Goal: Task Accomplishment & Management: Complete application form

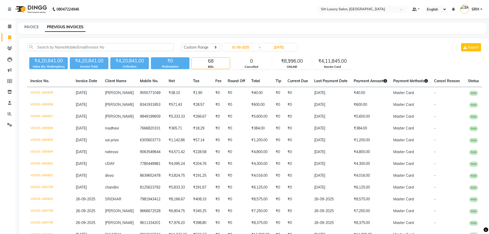
select select "range"
click at [33, 28] on link "INVOICE" at bounding box center [31, 27] width 15 height 5
select select "service"
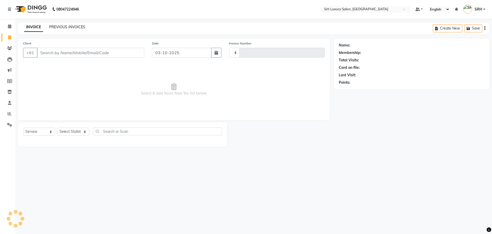
type input "0810"
select select "4389"
select select "membership"
click at [88, 51] on input "Client" at bounding box center [90, 53] width 107 height 10
click at [218, 53] on icon "button" at bounding box center [217, 53] width 4 height 4
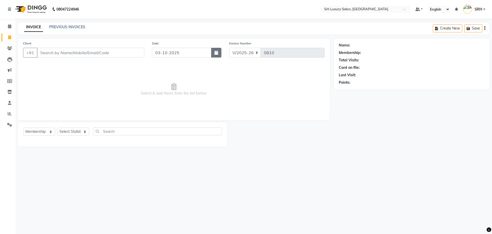
select select "10"
select select "2025"
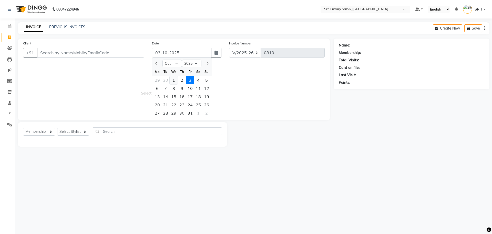
click at [176, 79] on div "1" at bounding box center [174, 80] width 8 height 8
type input "01-10-2025"
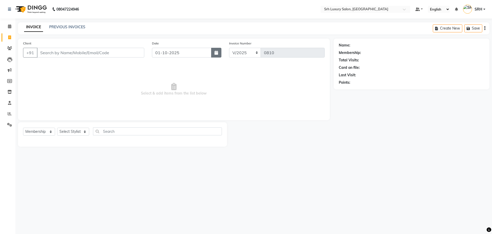
click at [217, 54] on icon "button" at bounding box center [217, 53] width 4 height 4
select select "10"
select select "2025"
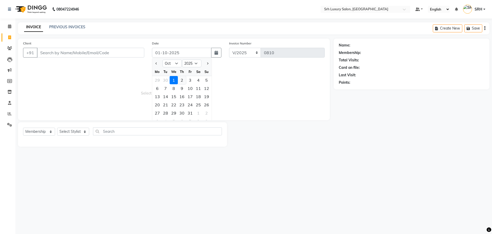
click at [183, 82] on div "2" at bounding box center [182, 80] width 8 height 8
type input "02-10-2025"
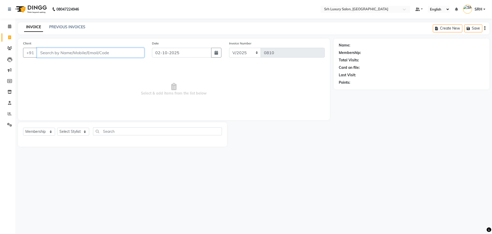
click at [84, 53] on input "Client" at bounding box center [90, 53] width 107 height 10
type input "967657784"
drag, startPoint x: 63, startPoint y: 53, endPoint x: 29, endPoint y: 56, distance: 34.3
click at [29, 56] on div "[PHONE_NUMBER] Add Client" at bounding box center [83, 53] width 121 height 10
type input "7680921437"
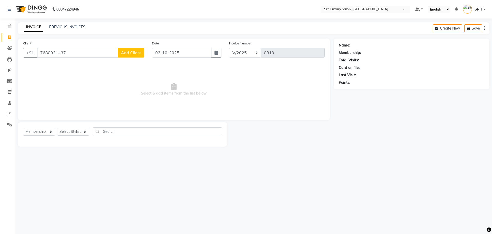
click at [127, 54] on span "Add Client" at bounding box center [131, 52] width 20 height 5
select select "36"
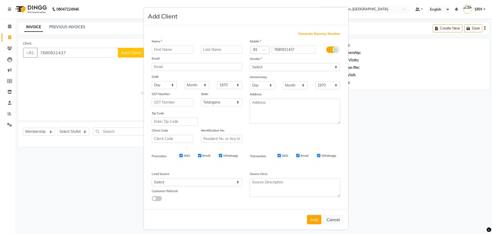
click at [173, 50] on input "text" at bounding box center [173, 50] width 42 height 8
type input "[PERSON_NAME]"
click at [270, 67] on select "Select [DEMOGRAPHIC_DATA] [DEMOGRAPHIC_DATA] Other Prefer Not To Say" at bounding box center [295, 67] width 91 height 8
select select "[DEMOGRAPHIC_DATA]"
click at [250, 63] on select "Select [DEMOGRAPHIC_DATA] [DEMOGRAPHIC_DATA] Other Prefer Not To Say" at bounding box center [295, 67] width 91 height 8
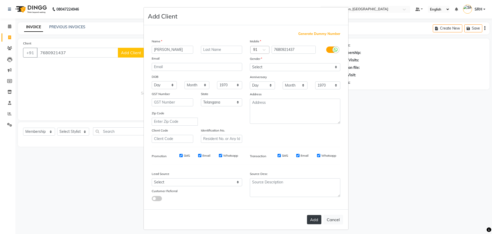
click at [313, 222] on button "Add" at bounding box center [314, 219] width 14 height 9
select select
select select "null"
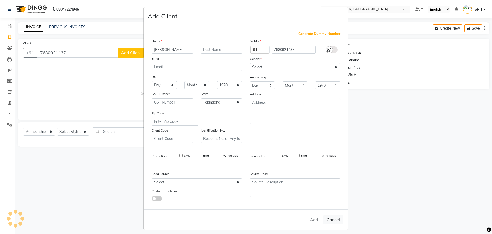
select select
checkbox input "false"
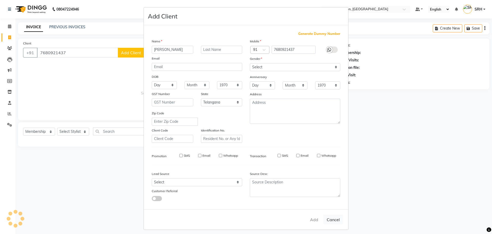
checkbox input "false"
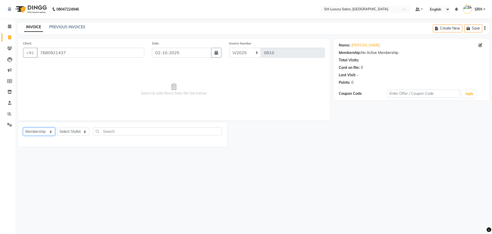
click at [35, 131] on select "Select Service Product Membership Package Voucher Prepaid Gift Card" at bounding box center [39, 131] width 32 height 8
select select "service"
click at [23, 127] on select "Select Service Product Membership Package Voucher Prepaid Gift Card" at bounding box center [39, 131] width 32 height 8
click at [72, 131] on select "Select Stylist [PERSON_NAME] [PERSON_NAME] [PERSON_NAME] [PERSON_NAME] [PERSON_…" at bounding box center [73, 131] width 32 height 8
select select "85253"
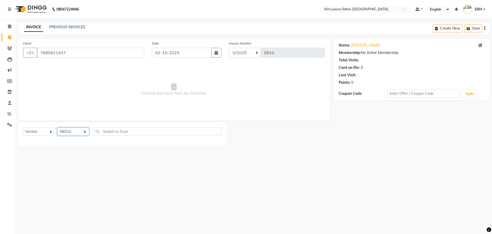
click at [57, 127] on select "Select Stylist [PERSON_NAME] [PERSON_NAME] [PERSON_NAME] [PERSON_NAME] [PERSON_…" at bounding box center [73, 131] width 32 height 8
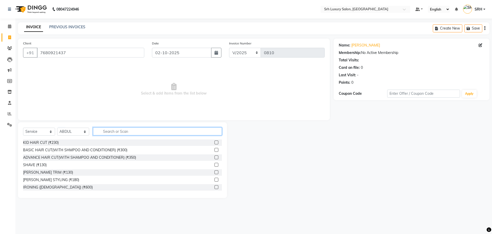
click at [109, 129] on input "text" at bounding box center [157, 131] width 129 height 8
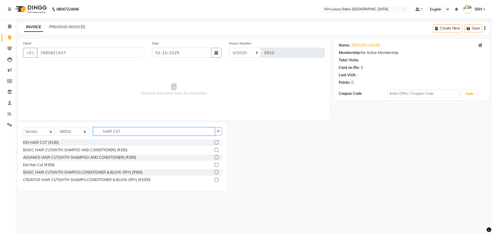
type input "HAIR CUT"
click at [127, 149] on div "BASIC HAIR CUT(WITH SHMPOO AND CONDITIONER) (₹300)" at bounding box center [122, 150] width 199 height 6
click at [64, 151] on div "BASIC HAIR CUT(WITH SHMPOO AND CONDITIONER) (₹300)" at bounding box center [75, 149] width 104 height 5
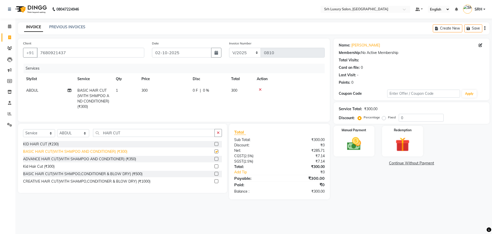
checkbox input "false"
drag, startPoint x: 122, startPoint y: 136, endPoint x: 101, endPoint y: 137, distance: 21.6
click at [101, 137] on input "HAIR CUT" at bounding box center [154, 133] width 122 height 8
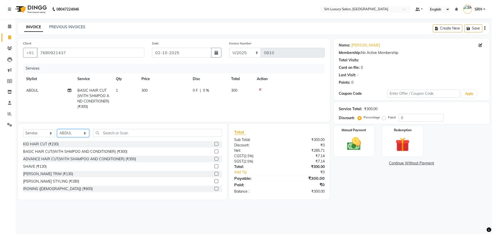
click at [84, 137] on select "Select Stylist [PERSON_NAME] [PERSON_NAME] [PERSON_NAME] [PERSON_NAME] [PERSON_…" at bounding box center [73, 133] width 32 height 8
select select "31230"
click at [57, 133] on select "Select Stylist [PERSON_NAME] [PERSON_NAME] [PERSON_NAME] [PERSON_NAME] [PERSON_…" at bounding box center [73, 133] width 32 height 8
click at [113, 135] on input "text" at bounding box center [157, 133] width 129 height 8
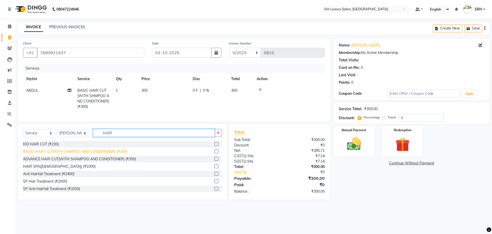
type input "HAIR"
click at [112, 154] on div "BASIC HAIR CUT(WITH SHMPOO AND CONDITIONER) (₹300)" at bounding box center [75, 151] width 104 height 5
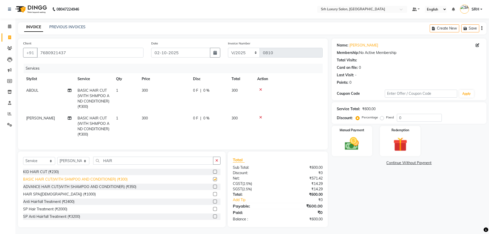
checkbox input "false"
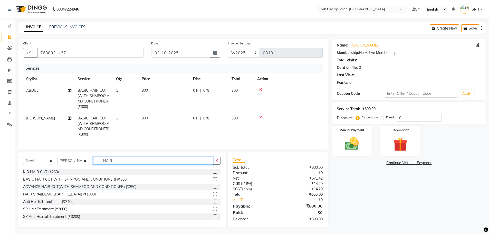
drag, startPoint x: 112, startPoint y: 165, endPoint x: 118, endPoint y: 165, distance: 6.5
click at [112, 164] on input "HAIR" at bounding box center [153, 160] width 120 height 8
drag, startPoint x: 112, startPoint y: 165, endPoint x: 106, endPoint y: 165, distance: 6.4
click at [100, 164] on input "HAIR" at bounding box center [153, 160] width 120 height 8
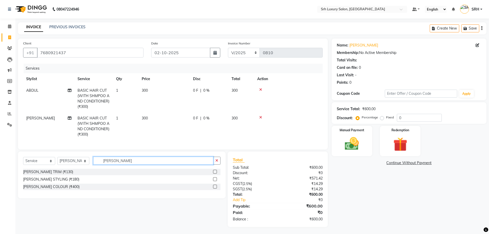
type input "[PERSON_NAME]"
click at [72, 182] on div "[PERSON_NAME] STYLING (₹180)" at bounding box center [121, 179] width 197 height 6
click at [212, 182] on div "[PERSON_NAME] STYLING (₹180)" at bounding box center [121, 179] width 197 height 6
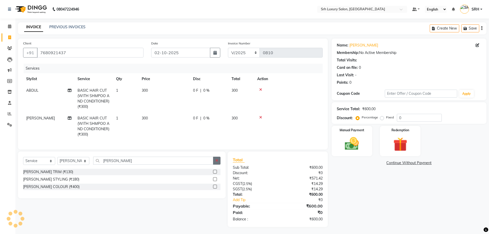
click at [215, 181] on label at bounding box center [215, 179] width 4 height 4
click at [215, 181] on input "checkbox" at bounding box center [214, 178] width 3 height 3
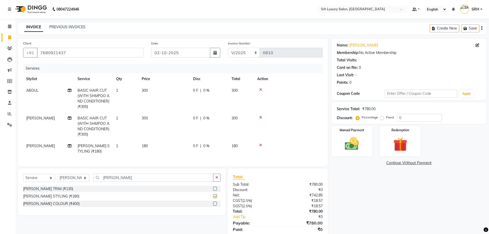
checkbox input "false"
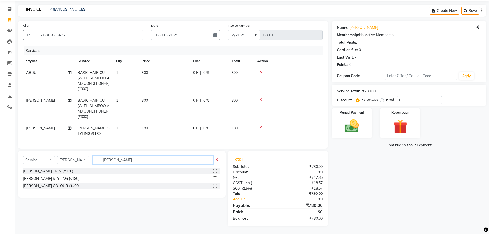
drag, startPoint x: 116, startPoint y: 160, endPoint x: 106, endPoint y: 162, distance: 10.4
click at [101, 156] on input "[PERSON_NAME]" at bounding box center [153, 160] width 120 height 8
type input "O3"
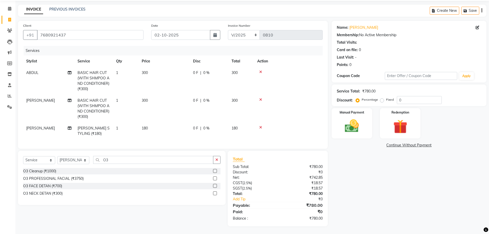
click at [76, 183] on div "O3 FACE DETAN (₹700)" at bounding box center [121, 186] width 197 height 6
click at [215, 186] on label at bounding box center [215, 186] width 4 height 4
click at [215, 186] on input "checkbox" at bounding box center [214, 185] width 3 height 3
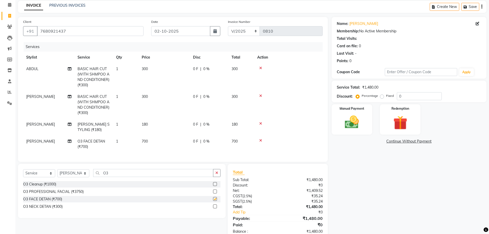
checkbox input "false"
click at [215, 208] on label at bounding box center [215, 206] width 4 height 4
click at [215, 208] on input "checkbox" at bounding box center [214, 206] width 3 height 3
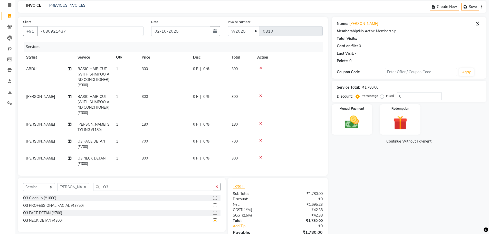
checkbox input "false"
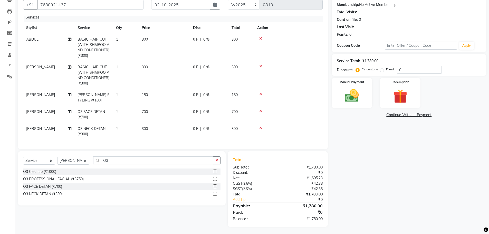
scroll to position [48, 0]
drag, startPoint x: 108, startPoint y: 160, endPoint x: 122, endPoint y: 163, distance: 13.9
click at [119, 163] on input "O3" at bounding box center [153, 160] width 120 height 8
drag, startPoint x: 109, startPoint y: 161, endPoint x: 101, endPoint y: 161, distance: 7.7
click at [101, 161] on input "O3" at bounding box center [153, 160] width 120 height 8
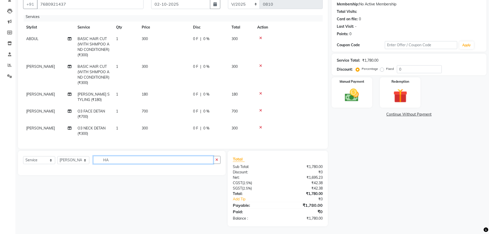
type input "H"
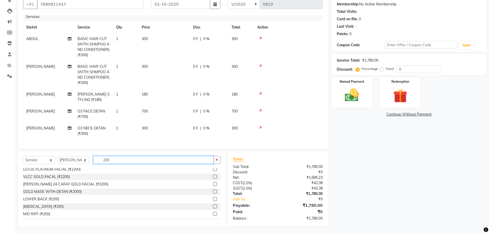
scroll to position [103, 0]
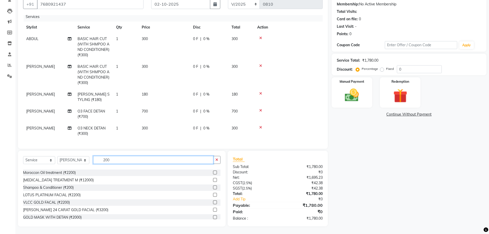
type input "200"
click at [94, 187] on div "Shampoo & Conditioner (₹200)" at bounding box center [121, 187] width 197 height 6
click at [213, 187] on label at bounding box center [215, 187] width 4 height 4
click at [213, 187] on input "checkbox" at bounding box center [214, 187] width 3 height 3
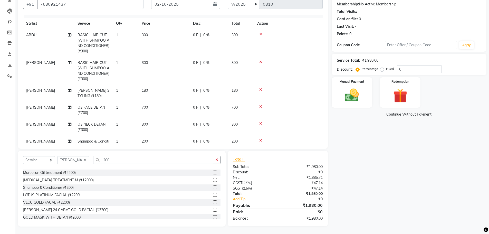
click at [203, 188] on div "Shampoo & Conditioner (₹200)" at bounding box center [121, 187] width 197 height 6
click at [209, 186] on div "Shampoo & Conditioner (₹200)" at bounding box center [121, 187] width 197 height 6
click at [213, 187] on label at bounding box center [215, 187] width 4 height 4
click at [213, 187] on input "checkbox" at bounding box center [214, 187] width 3 height 3
checkbox input "false"
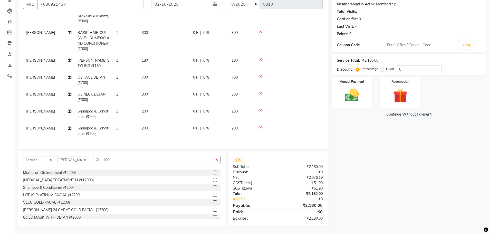
scroll to position [49, 0]
click at [261, 108] on icon at bounding box center [260, 110] width 3 height 4
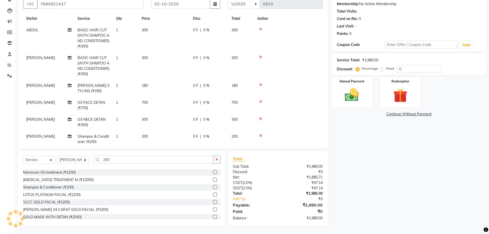
scroll to position [0, 0]
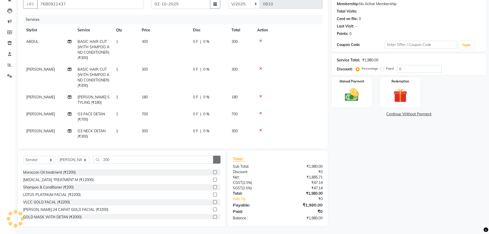
click at [217, 158] on icon "button" at bounding box center [216, 159] width 3 height 4
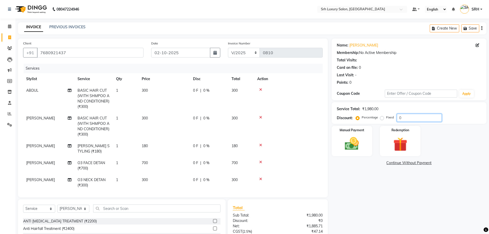
drag, startPoint x: 402, startPoint y: 118, endPoint x: 393, endPoint y: 118, distance: 9.2
click at [393, 118] on div "Percentage Fixed 0" at bounding box center [399, 118] width 85 height 8
type input "20"
click at [355, 141] on img at bounding box center [352, 143] width 24 height 17
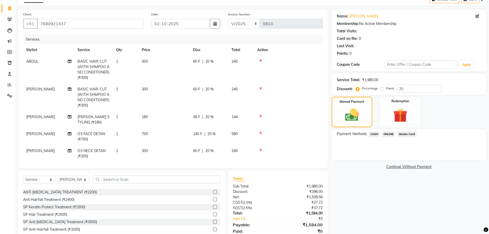
scroll to position [23, 0]
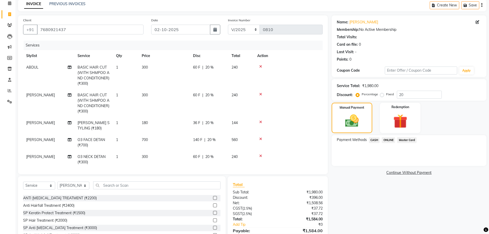
click at [390, 141] on span "ONLINE" at bounding box center [387, 140] width 13 height 6
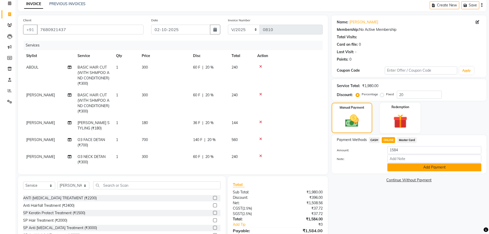
click at [416, 168] on button "Add Payment" at bounding box center [434, 167] width 94 height 8
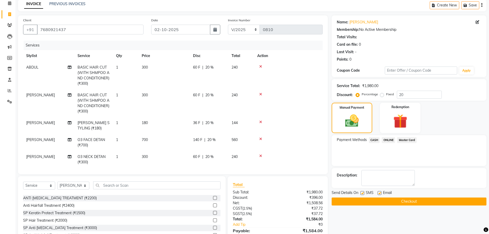
click at [364, 195] on div "SMS" at bounding box center [368, 193] width 17 height 6
click at [363, 193] on label at bounding box center [362, 193] width 4 height 4
click at [363, 193] on input "checkbox" at bounding box center [361, 192] width 3 height 3
checkbox input "false"
click at [381, 193] on label at bounding box center [379, 193] width 4 height 4
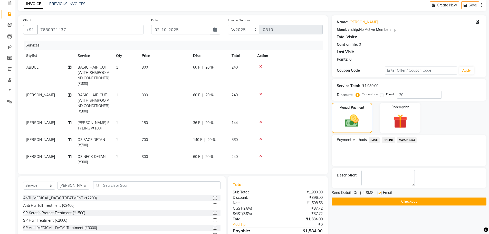
click at [381, 193] on input "checkbox" at bounding box center [378, 192] width 3 height 3
checkbox input "false"
click at [387, 199] on button "Checkout" at bounding box center [408, 201] width 155 height 8
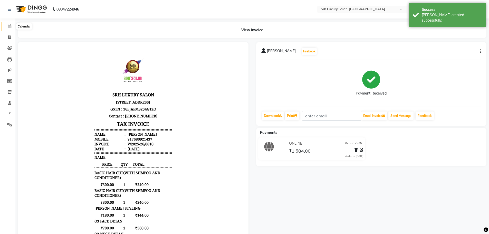
click at [7, 26] on span at bounding box center [9, 27] width 9 height 6
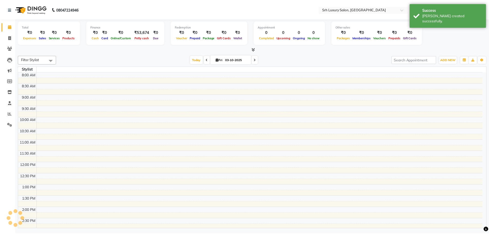
scroll to position [137, 0]
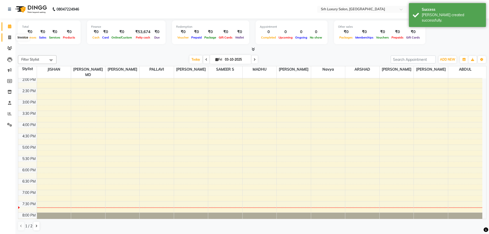
click at [11, 39] on span at bounding box center [9, 38] width 9 height 6
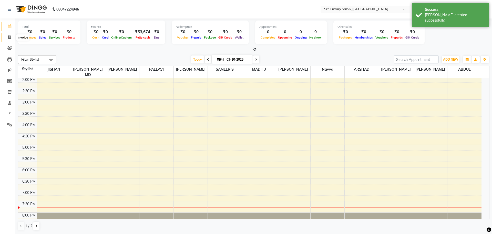
select select "4389"
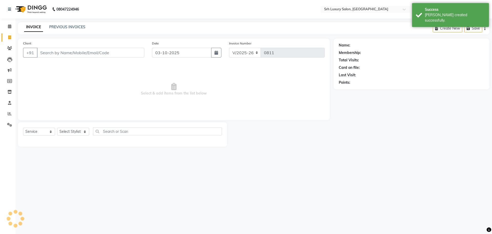
select select "membership"
click at [67, 53] on input "Client" at bounding box center [90, 53] width 107 height 10
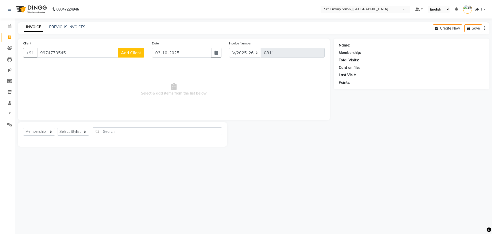
type input "9974770545"
click at [126, 54] on span "Add Client" at bounding box center [131, 52] width 20 height 5
select select "36"
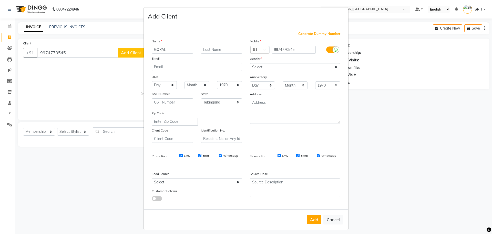
type input "GOPAL"
click at [278, 65] on select "Select [DEMOGRAPHIC_DATA] [DEMOGRAPHIC_DATA] Other Prefer Not To Say" at bounding box center [295, 67] width 91 height 8
select select "[DEMOGRAPHIC_DATA]"
click at [250, 63] on select "Select [DEMOGRAPHIC_DATA] [DEMOGRAPHIC_DATA] Other Prefer Not To Say" at bounding box center [295, 67] width 91 height 8
click at [315, 217] on button "Add" at bounding box center [314, 219] width 14 height 9
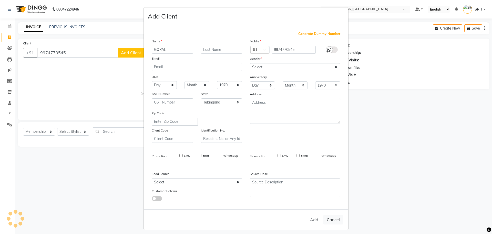
select select
select select "null"
select select
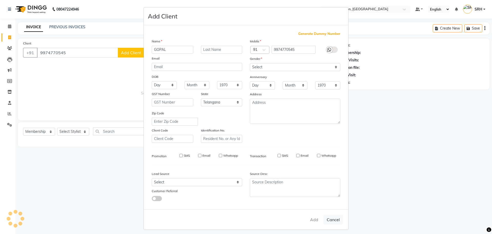
select select
checkbox input "false"
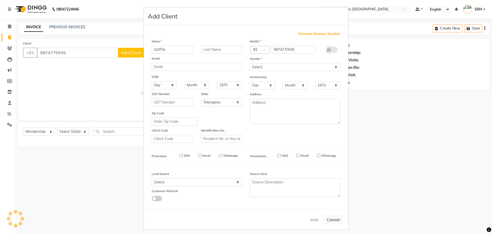
checkbox input "false"
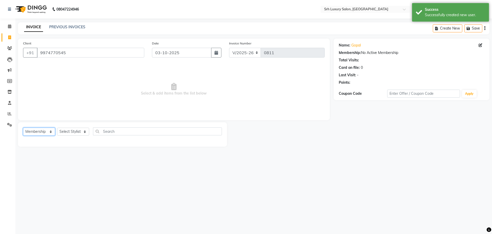
click at [44, 130] on select "Select Service Product Membership Package Voucher Prepaid Gift Card" at bounding box center [39, 131] width 32 height 8
select select "service"
click at [23, 127] on select "Select Service Product Membership Package Voucher Prepaid Gift Card" at bounding box center [39, 131] width 32 height 8
click at [76, 131] on select "Select Stylist [PERSON_NAME] [PERSON_NAME] [PERSON_NAME] [PERSON_NAME] [PERSON_…" at bounding box center [73, 131] width 32 height 8
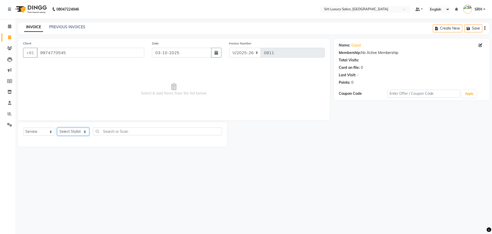
select select "37737"
click at [57, 127] on select "Select Stylist [PERSON_NAME] [PERSON_NAME] [PERSON_NAME] [PERSON_NAME] [PERSON_…" at bounding box center [73, 131] width 32 height 8
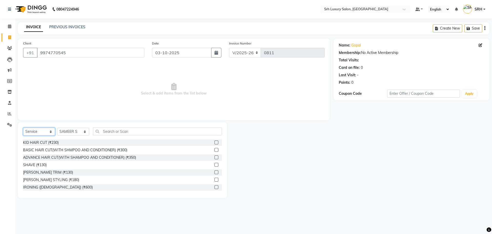
click at [44, 131] on select "Select Service Product Membership Package Voucher Prepaid Gift Card" at bounding box center [39, 131] width 32 height 8
click at [115, 132] on input "text" at bounding box center [157, 131] width 129 height 8
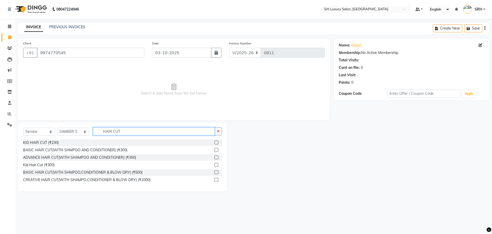
type input "HAIR CUT"
click at [70, 165] on div "Kid Hair Cut (₹300)" at bounding box center [122, 165] width 199 height 6
click at [110, 148] on div "BASIC HAIR CUT(WITH SHMPOO AND CONDITIONER) (₹300)" at bounding box center [75, 149] width 104 height 5
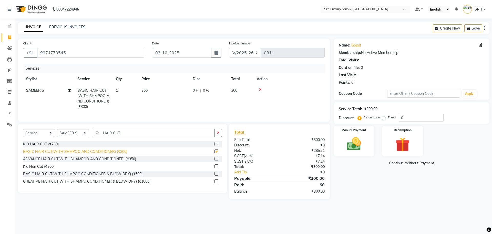
checkbox input "false"
drag, startPoint x: 121, startPoint y: 136, endPoint x: 95, endPoint y: 137, distance: 26.0
click at [95, 137] on input "HAIR CUT" at bounding box center [154, 133] width 122 height 8
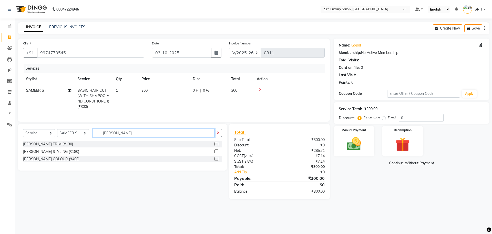
type input "[PERSON_NAME]"
click at [85, 154] on div "[PERSON_NAME] STYLING (₹180)" at bounding box center [122, 151] width 199 height 6
click at [78, 154] on div "[PERSON_NAME] STYLING (₹180)" at bounding box center [122, 151] width 199 height 6
click at [56, 153] on div "[PERSON_NAME] STYLING (₹180)" at bounding box center [51, 151] width 56 height 5
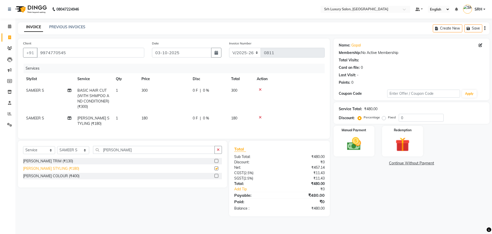
checkbox input "false"
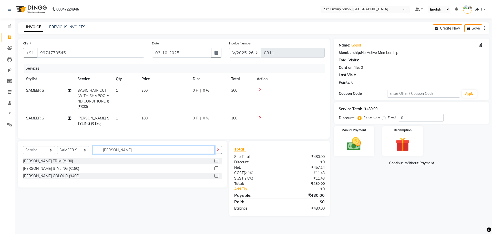
drag, startPoint x: 116, startPoint y: 154, endPoint x: 102, endPoint y: 153, distance: 14.1
click at [102, 153] on input "[PERSON_NAME]" at bounding box center [154, 150] width 122 height 8
click at [261, 116] on icon at bounding box center [260, 117] width 3 height 4
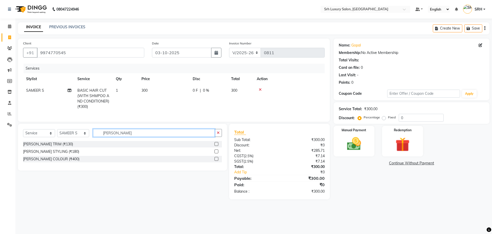
drag, startPoint x: 116, startPoint y: 136, endPoint x: 93, endPoint y: 134, distance: 23.2
click at [93, 134] on input "[PERSON_NAME]" at bounding box center [154, 133] width 122 height 8
type input "SHAVE"
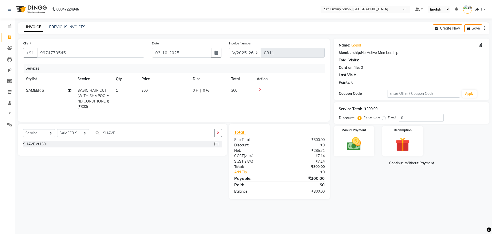
click at [116, 147] on div "SHAVE (₹130)" at bounding box center [122, 144] width 199 height 6
click at [37, 147] on div "SHAVE (₹130)" at bounding box center [35, 143] width 24 height 5
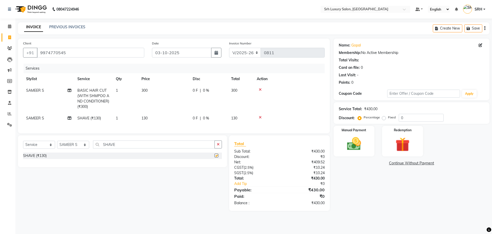
checkbox input "false"
drag, startPoint x: 109, startPoint y: 148, endPoint x: 96, endPoint y: 149, distance: 13.4
click at [96, 148] on input "SHAVE" at bounding box center [154, 144] width 122 height 8
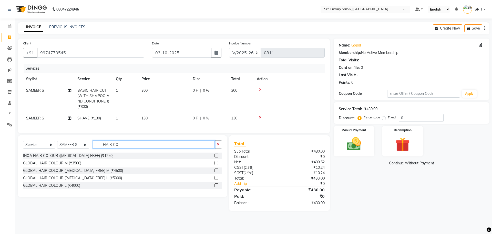
type input "HAIR COL"
click at [108, 158] on div "INOA HAIR COLOUR ([MEDICAL_DATA] FREE) (₹1250)" at bounding box center [122, 155] width 199 height 6
click at [93, 158] on div "INOA HAIR COLOUR ([MEDICAL_DATA] FREE) (₹1250)" at bounding box center [68, 155] width 91 height 5
checkbox input "false"
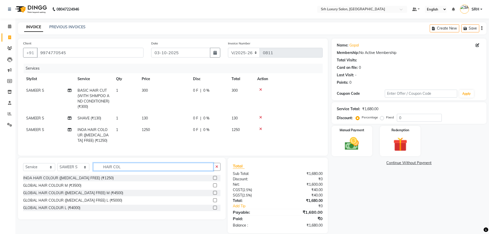
drag, startPoint x: 122, startPoint y: 170, endPoint x: 113, endPoint y: 167, distance: 9.2
click at [107, 167] on input "HAIR COL" at bounding box center [153, 167] width 120 height 8
click at [130, 170] on input "HAIR COL" at bounding box center [153, 167] width 120 height 8
drag, startPoint x: 122, startPoint y: 171, endPoint x: 108, endPoint y: 173, distance: 13.4
click at [105, 171] on input "HAIR COL" at bounding box center [153, 167] width 120 height 8
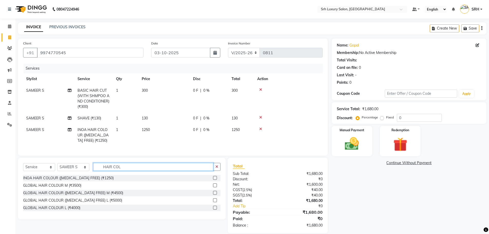
click at [132, 171] on input "HAIR COL" at bounding box center [153, 167] width 120 height 8
drag, startPoint x: 119, startPoint y: 171, endPoint x: 111, endPoint y: 171, distance: 8.5
click at [99, 171] on input "HAIR COL" at bounding box center [153, 167] width 120 height 8
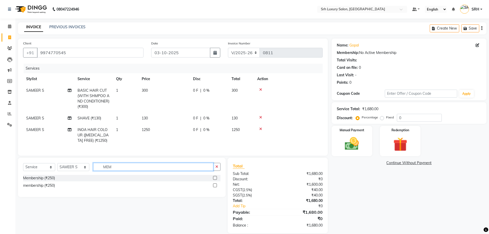
type input "MEM"
click at [62, 181] on div "Membership (₹250)" at bounding box center [121, 178] width 197 height 6
click at [214, 181] on div at bounding box center [214, 178] width 3 height 5
click at [214, 180] on label at bounding box center [215, 178] width 4 height 4
click at [214, 180] on input "checkbox" at bounding box center [214, 177] width 3 height 3
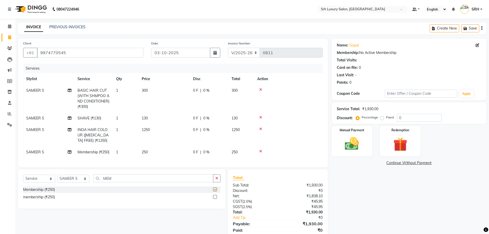
checkbox input "false"
drag, startPoint x: 238, startPoint y: 152, endPoint x: 232, endPoint y: 151, distance: 6.0
click at [232, 151] on td "250" at bounding box center [241, 152] width 26 height 12
select select "37737"
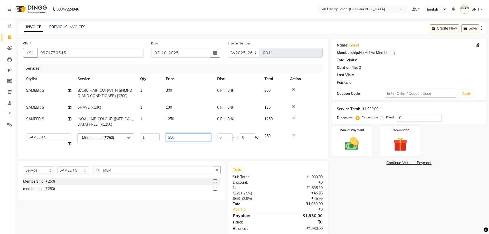
click at [176, 137] on input "250" at bounding box center [188, 137] width 45 height 8
type input "200"
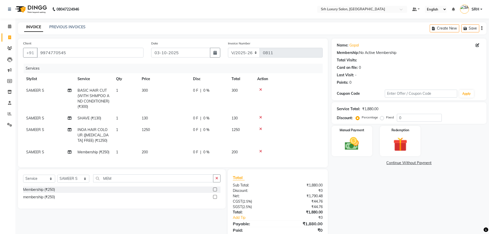
click at [274, 142] on tbody "SAMEER S BASIC HAIR CUT(WITH SHMPOO AND CONDITIONER) (₹300) 1 300 0 F | 0 % 300…" at bounding box center [172, 121] width 299 height 73
drag, startPoint x: 402, startPoint y: 118, endPoint x: 394, endPoint y: 119, distance: 8.0
click at [394, 119] on div "Percentage Fixed 0" at bounding box center [399, 118] width 85 height 8
type input "20"
click at [352, 142] on img at bounding box center [352, 143] width 24 height 17
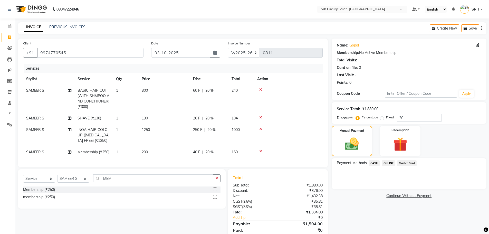
click at [210, 150] on span "20 %" at bounding box center [209, 151] width 8 height 5
select select "37737"
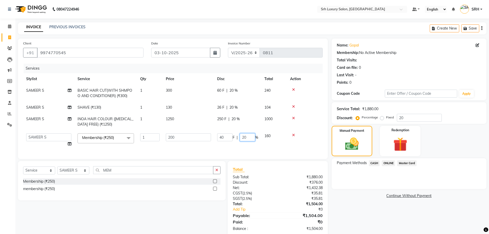
click at [249, 138] on input "20" at bounding box center [247, 137] width 15 height 8
type input "2"
type input "0"
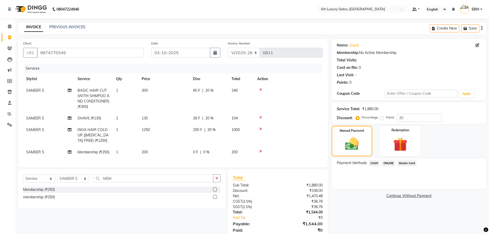
click at [306, 143] on tbody "SAMEER S BASIC HAIR CUT(WITH SHMPOO AND CONDITIONER) (₹300) 1 300 60 F | 20 % 2…" at bounding box center [172, 121] width 299 height 73
click at [388, 163] on span "ONLINE" at bounding box center [387, 163] width 13 height 6
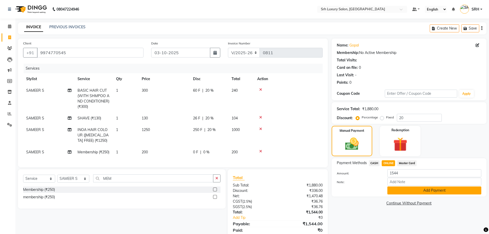
click at [405, 190] on button "Add Payment" at bounding box center [434, 190] width 94 height 8
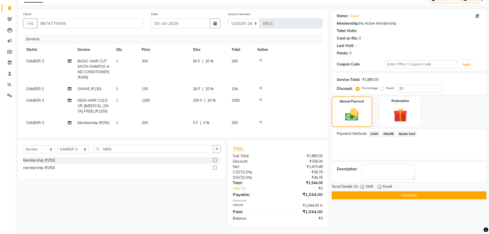
scroll to position [33, 0]
click at [400, 191] on button "Checkout" at bounding box center [408, 195] width 155 height 8
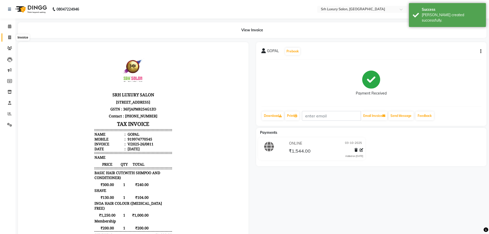
click at [9, 38] on icon at bounding box center [9, 37] width 3 height 4
select select "4389"
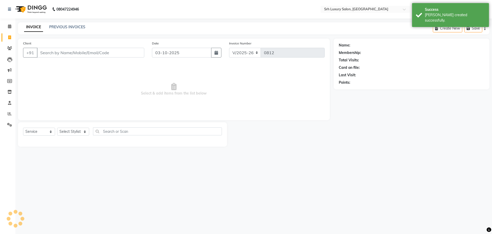
select select "membership"
click at [89, 52] on input "Client" at bounding box center [90, 53] width 107 height 10
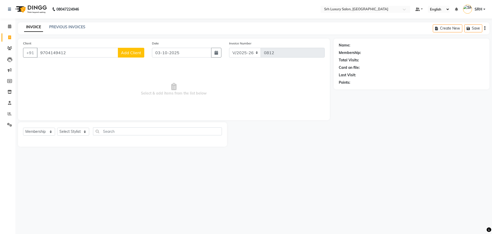
type input "9704149412"
click at [138, 53] on span "Add Client" at bounding box center [131, 52] width 20 height 5
select select "36"
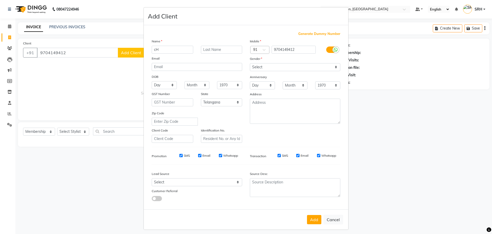
type input "c"
type input "CHARANI"
click at [274, 66] on select "Select [DEMOGRAPHIC_DATA] [DEMOGRAPHIC_DATA] Other Prefer Not To Say" at bounding box center [295, 67] width 91 height 8
select select "[DEMOGRAPHIC_DATA]"
click at [250, 63] on select "Select [DEMOGRAPHIC_DATA] [DEMOGRAPHIC_DATA] Other Prefer Not To Say" at bounding box center [295, 67] width 91 height 8
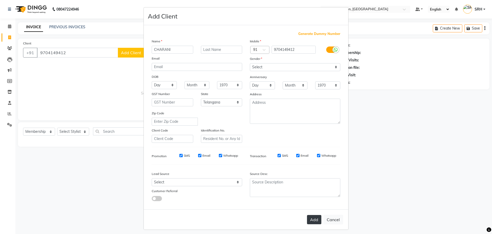
click at [317, 217] on button "Add" at bounding box center [314, 219] width 14 height 9
select select
select select "null"
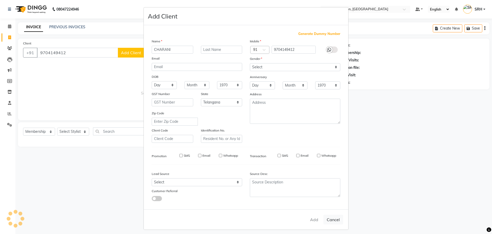
select select
checkbox input "false"
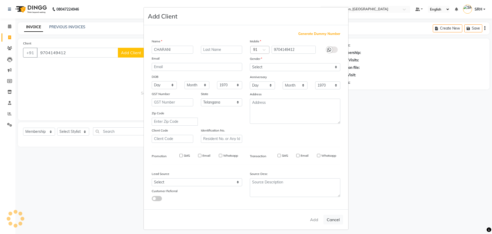
checkbox input "false"
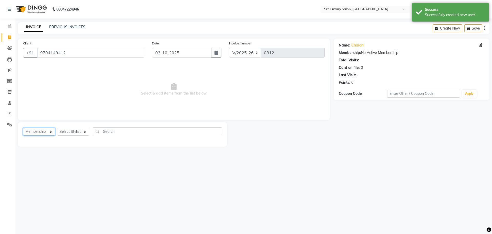
click at [38, 133] on select "Select Service Product Membership Package Voucher Prepaid Gift Card" at bounding box center [39, 131] width 32 height 8
select select "service"
click at [23, 127] on select "Select Service Product Membership Package Voucher Prepaid Gift Card" at bounding box center [39, 131] width 32 height 8
click at [69, 132] on select "Select Stylist [PERSON_NAME] [PERSON_NAME] [PERSON_NAME] [PERSON_NAME] [PERSON_…" at bounding box center [73, 131] width 32 height 8
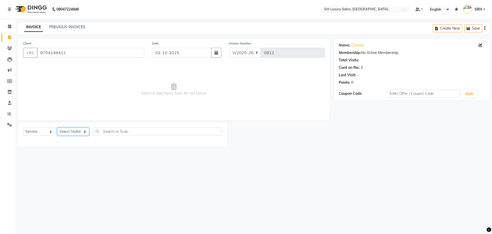
select select "32301"
click at [57, 127] on select "Select Stylist [PERSON_NAME] [PERSON_NAME] [PERSON_NAME] [PERSON_NAME] [PERSON_…" at bounding box center [73, 131] width 32 height 8
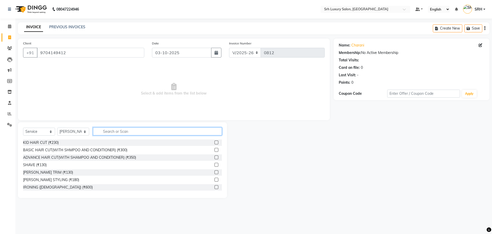
click at [118, 131] on input "text" at bounding box center [157, 131] width 129 height 8
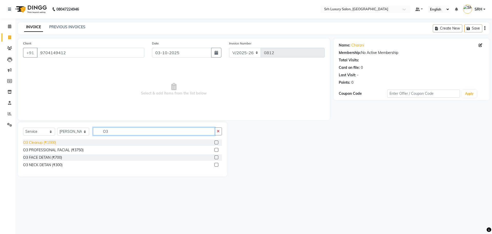
type input "O3"
click at [43, 142] on div "O3 Cleanup (₹1000)" at bounding box center [39, 142] width 33 height 5
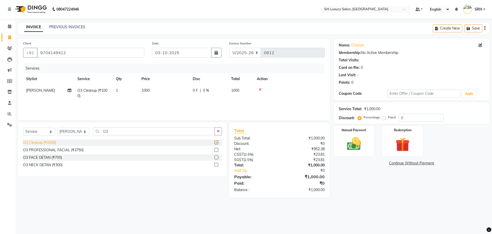
checkbox input "false"
drag, startPoint x: 108, startPoint y: 131, endPoint x: 96, endPoint y: 130, distance: 12.4
click at [96, 130] on input "O3" at bounding box center [154, 131] width 122 height 8
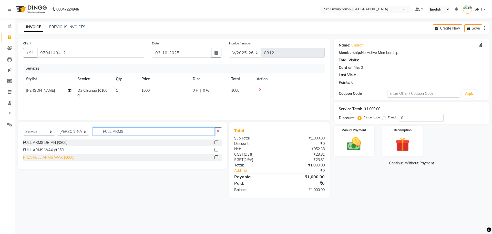
type input "FULL ARMS"
click at [50, 158] on div "RICA FULL ARMS WAX (₹600)" at bounding box center [48, 157] width 51 height 5
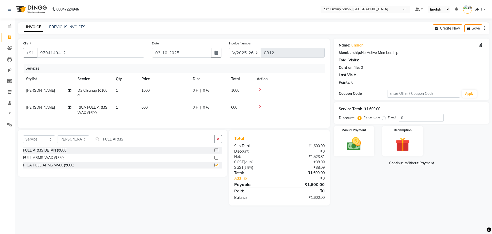
checkbox input "false"
drag, startPoint x: 127, startPoint y: 144, endPoint x: 97, endPoint y: 144, distance: 29.8
click at [97, 143] on input "FULL ARMS" at bounding box center [154, 139] width 122 height 8
type input "HALF LEGS"
click at [50, 168] on div "RICA HALF LEGS WAX (₹600)" at bounding box center [48, 164] width 51 height 5
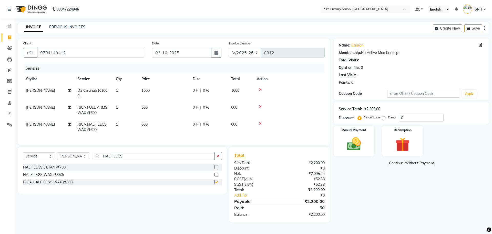
checkbox input "false"
drag, startPoint x: 124, startPoint y: 159, endPoint x: 94, endPoint y: 160, distance: 29.8
click at [94, 160] on input "HALF LEGS" at bounding box center [154, 156] width 122 height 8
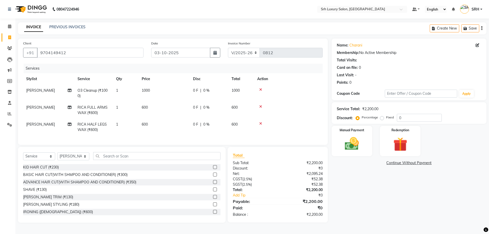
click at [38, 107] on span "[PERSON_NAME]" at bounding box center [40, 107] width 29 height 5
select select "32301"
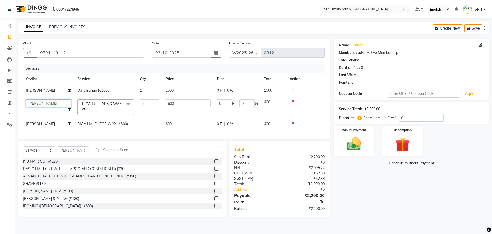
click at [51, 103] on select "[PERSON_NAME] [PERSON_NAME] [PERSON_NAME] [PERSON_NAME] [PERSON_NAME] MD [PERSO…" at bounding box center [48, 103] width 45 height 8
select select "79994"
click at [34, 123] on span "[PERSON_NAME]" at bounding box center [40, 123] width 29 height 5
select select "32301"
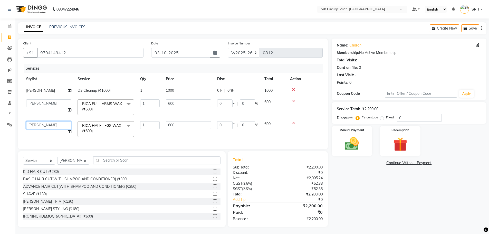
click at [51, 125] on select "[PERSON_NAME] [PERSON_NAME] [PERSON_NAME] [PERSON_NAME] [PERSON_NAME] MD [PERSO…" at bounding box center [48, 125] width 45 height 8
select select "79994"
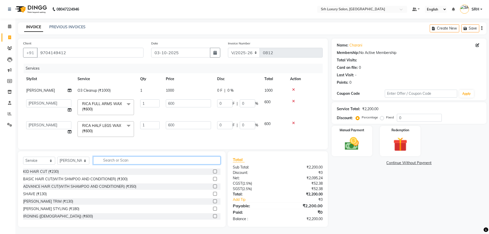
click at [118, 163] on input "text" at bounding box center [156, 160] width 127 height 8
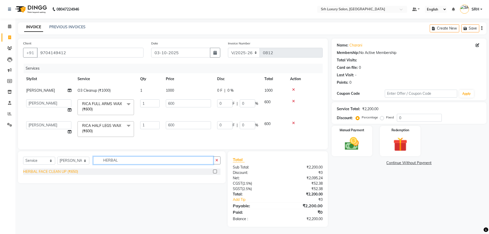
type input "HERBAL"
click at [62, 174] on div "HERBAL FACE CLEAN UP (₹650)" at bounding box center [50, 171] width 55 height 5
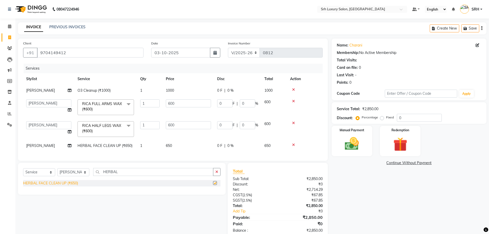
checkbox input "false"
click at [57, 147] on td "[PERSON_NAME]" at bounding box center [48, 146] width 51 height 12
select select "32301"
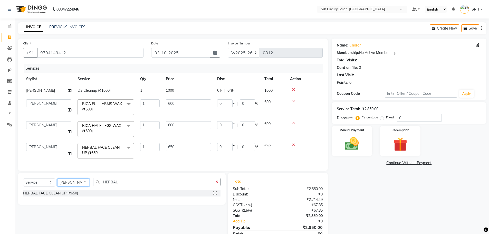
click at [78, 185] on select "Select Stylist [PERSON_NAME] [PERSON_NAME] [PERSON_NAME] [PERSON_NAME] [PERSON_…" at bounding box center [73, 182] width 32 height 8
select select "79994"
click at [57, 182] on select "Select Stylist [PERSON_NAME] [PERSON_NAME] [PERSON_NAME] [PERSON_NAME] [PERSON_…" at bounding box center [73, 182] width 32 height 8
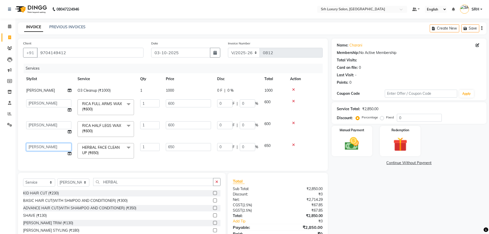
click at [50, 146] on select "[PERSON_NAME] [PERSON_NAME] [PERSON_NAME] [PERSON_NAME] [PERSON_NAME] MD [PERSO…" at bounding box center [48, 147] width 45 height 8
select select "79994"
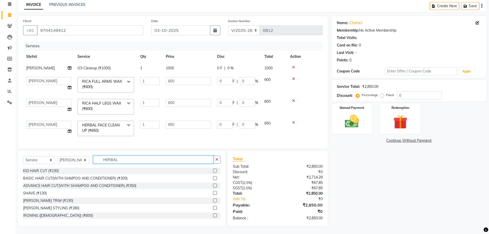
drag, startPoint x: 123, startPoint y: 161, endPoint x: 85, endPoint y: 161, distance: 38.5
click at [85, 161] on div "Select Service Product Membership Package Voucher Prepaid Gift Card Select Styl…" at bounding box center [121, 161] width 197 height 12
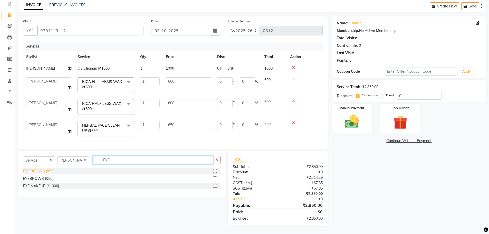
type input "EYE"
click at [41, 171] on div "EYE BROWS (₹50)" at bounding box center [38, 170] width 31 height 5
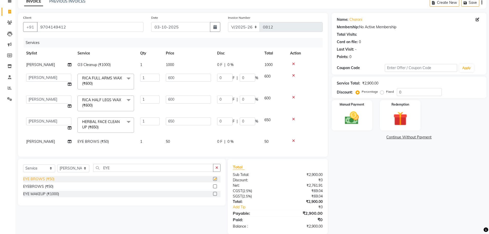
checkbox input "false"
drag, startPoint x: 402, startPoint y: 91, endPoint x: 384, endPoint y: 96, distance: 18.5
click at [384, 96] on div "Percentage Fixed 0" at bounding box center [399, 92] width 85 height 8
type input "2"
type input "12"
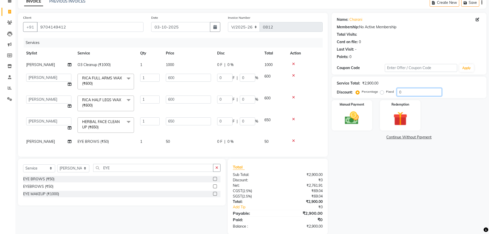
type input "2"
type input "12"
type input "2"
type input "13"
type input "2"
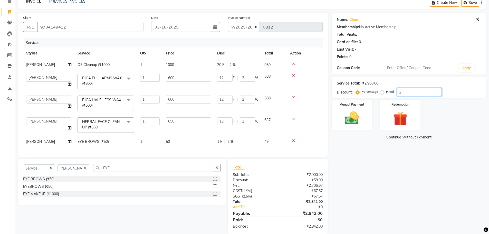
type input "20"
type input "120"
type input "20"
type input "120"
type input "20"
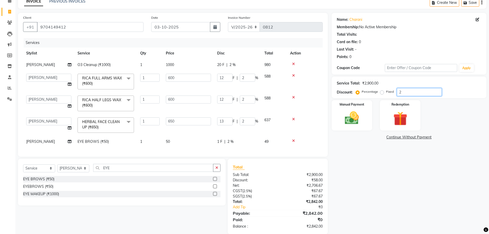
type input "130"
type input "20"
click at [360, 120] on img at bounding box center [352, 118] width 24 height 17
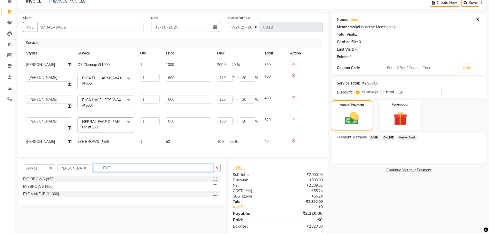
drag, startPoint x: 117, startPoint y: 171, endPoint x: 94, endPoint y: 173, distance: 22.6
click at [94, 172] on input "EYE" at bounding box center [153, 168] width 120 height 8
type input "MEMB"
click at [39, 182] on div "Membership (₹250)" at bounding box center [39, 178] width 32 height 5
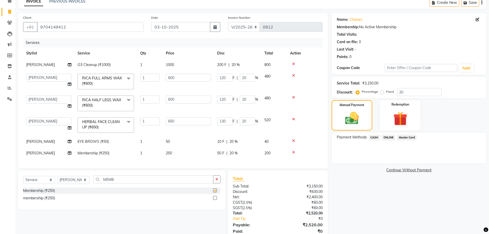
checkbox input "false"
click at [359, 119] on img at bounding box center [351, 118] width 23 height 16
click at [361, 118] on img at bounding box center [351, 118] width 23 height 16
click at [388, 137] on span "ONLINE" at bounding box center [387, 137] width 13 height 6
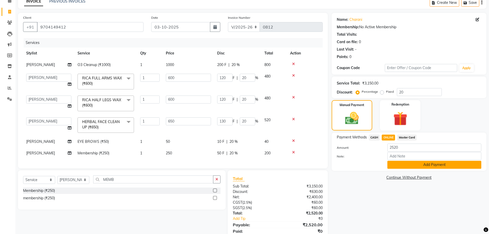
click at [402, 166] on button "Add Payment" at bounding box center [434, 165] width 94 height 8
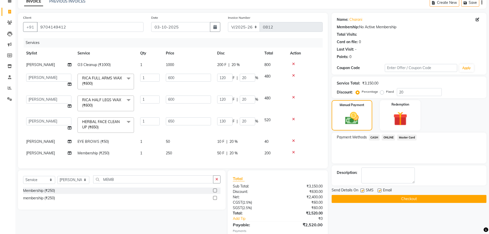
click at [395, 200] on button "Checkout" at bounding box center [408, 199] width 155 height 8
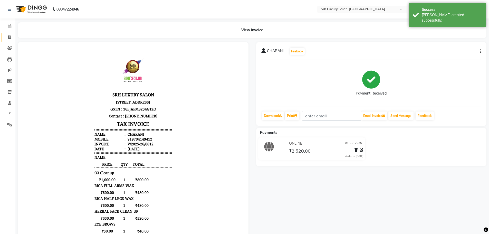
click at [8, 40] on link "Invoice" at bounding box center [8, 37] width 12 height 8
select select "4389"
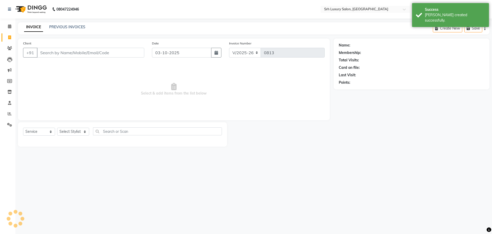
select select "membership"
click at [64, 52] on input "Client" at bounding box center [90, 53] width 107 height 10
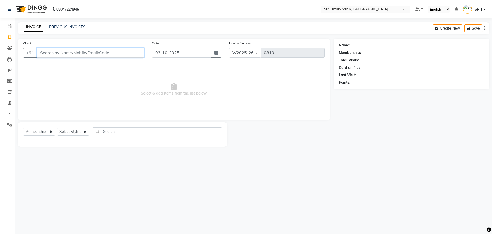
click at [105, 50] on input "Client" at bounding box center [90, 53] width 107 height 10
type input "8885519266"
click at [132, 52] on span "Add Client" at bounding box center [131, 52] width 20 height 5
select select "36"
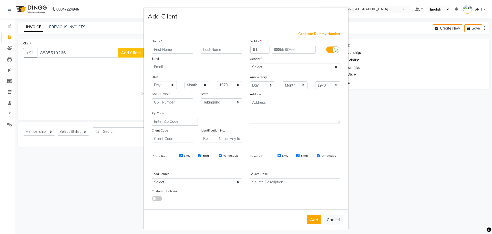
click at [173, 50] on input "text" at bounding box center [173, 50] width 42 height 8
type input "[PERSON_NAME]"
click at [287, 66] on select "Select [DEMOGRAPHIC_DATA] [DEMOGRAPHIC_DATA] Other Prefer Not To Say" at bounding box center [295, 67] width 91 height 8
select select "[DEMOGRAPHIC_DATA]"
click at [250, 63] on select "Select [DEMOGRAPHIC_DATA] [DEMOGRAPHIC_DATA] Other Prefer Not To Say" at bounding box center [295, 67] width 91 height 8
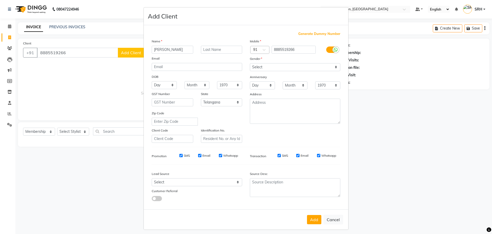
click at [314, 221] on button "Add" at bounding box center [314, 219] width 14 height 9
select select
select select "null"
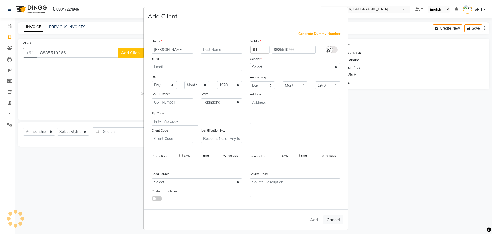
select select
checkbox input "false"
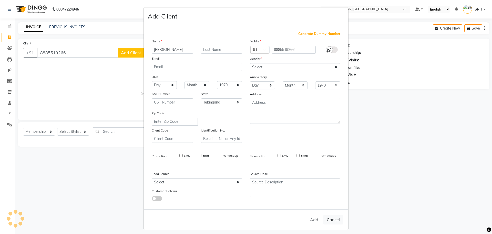
checkbox input "false"
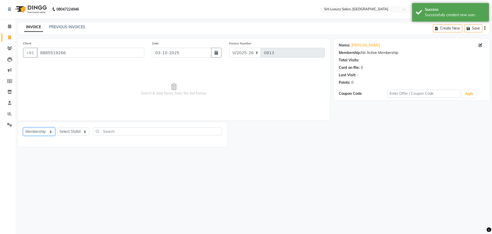
click at [39, 132] on select "Select Service Product Membership Package Voucher Prepaid Gift Card" at bounding box center [39, 131] width 32 height 8
select select "service"
click at [23, 127] on select "Select Service Product Membership Package Voucher Prepaid Gift Card" at bounding box center [39, 131] width 32 height 8
click at [74, 130] on select "Select Stylist [PERSON_NAME] [PERSON_NAME] [PERSON_NAME] [PERSON_NAME] [PERSON_…" at bounding box center [73, 131] width 32 height 8
select select "85253"
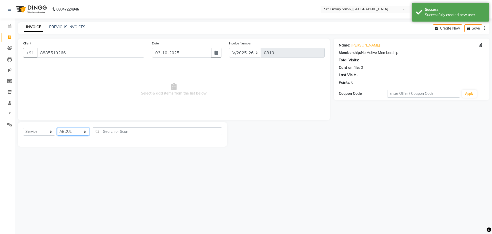
click at [57, 127] on select "Select Stylist [PERSON_NAME] [PERSON_NAME] [PERSON_NAME] [PERSON_NAME] [PERSON_…" at bounding box center [73, 131] width 32 height 8
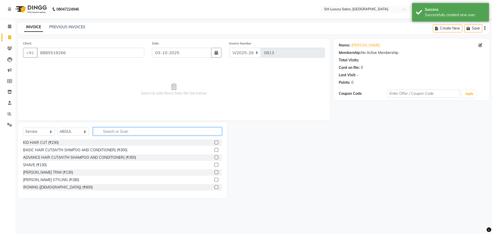
click at [112, 131] on input "text" at bounding box center [157, 131] width 129 height 8
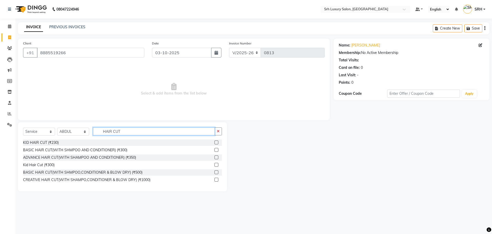
type input "HAIR CUT"
click at [216, 151] on label at bounding box center [217, 150] width 4 height 4
click at [216, 151] on input "checkbox" at bounding box center [216, 149] width 3 height 3
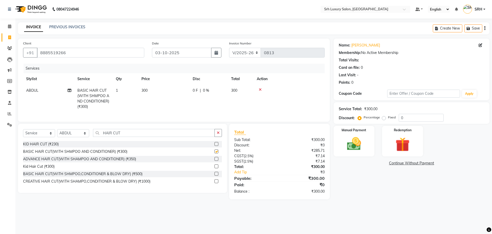
checkbox input "false"
drag, startPoint x: 124, startPoint y: 137, endPoint x: 95, endPoint y: 135, distance: 29.3
click at [92, 135] on div "Select Service Product Membership Package Voucher Prepaid Gift Card Select Styl…" at bounding box center [122, 135] width 199 height 12
click at [215, 161] on label at bounding box center [217, 159] width 4 height 4
click at [215, 161] on input "checkbox" at bounding box center [216, 158] width 3 height 3
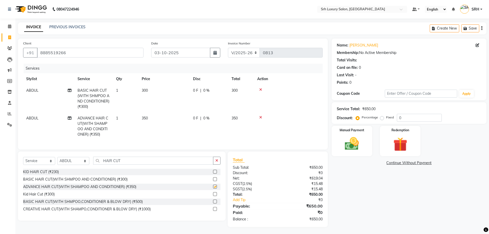
checkbox input "false"
drag, startPoint x: 124, startPoint y: 162, endPoint x: 86, endPoint y: 162, distance: 38.2
click at [86, 162] on div "Select Service Product Membership Package Voucher Prepaid Gift Card Select Styl…" at bounding box center [121, 162] width 197 height 12
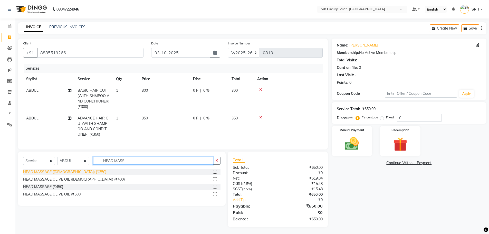
type input "HEAD MASS"
click at [75, 174] on div "HEAD MASSAGE ([DEMOGRAPHIC_DATA]) (₹350)" at bounding box center [64, 171] width 83 height 5
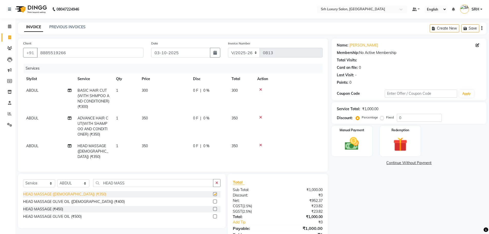
checkbox input "false"
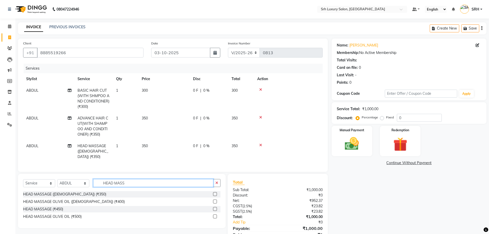
drag, startPoint x: 126, startPoint y: 180, endPoint x: 76, endPoint y: 179, distance: 50.3
click at [75, 179] on div "Select Service Product Membership Package Voucher Prepaid Gift Card Select Styl…" at bounding box center [121, 185] width 197 height 12
type input "HEAD MASS"
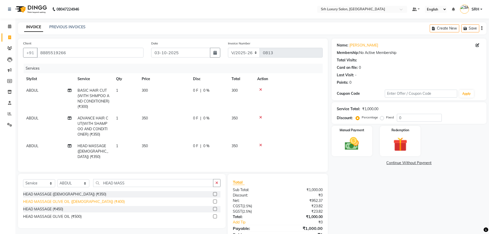
click at [88, 201] on div "HEAD MASSAGE OLIVE OIL ([DEMOGRAPHIC_DATA]) (₹400)" at bounding box center [74, 201] width 102 height 5
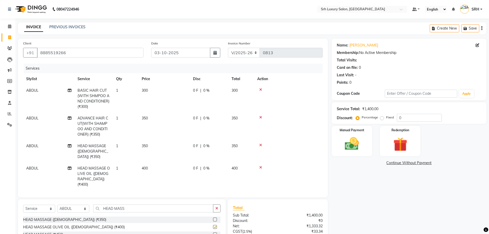
checkbox input "false"
click at [261, 145] on icon at bounding box center [260, 145] width 3 height 4
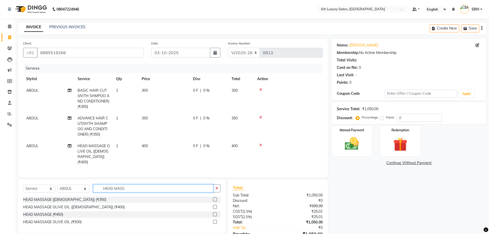
drag, startPoint x: 128, startPoint y: 187, endPoint x: 93, endPoint y: 180, distance: 35.6
click at [93, 180] on div "Select Service Product Membership Package Voucher Prepaid Gift Card Select Styl…" at bounding box center [121, 206] width 207 height 54
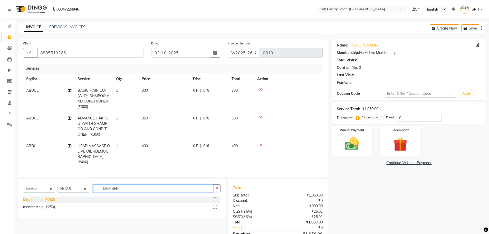
type input "MEMBER"
click at [46, 199] on div "Membership (₹250)" at bounding box center [39, 199] width 32 height 5
checkbox input "false"
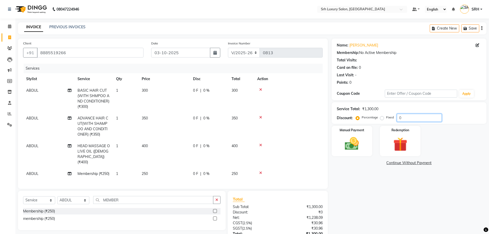
drag, startPoint x: 404, startPoint y: 118, endPoint x: 382, endPoint y: 122, distance: 22.4
click at [382, 122] on div "Service Total: ₹1,300.00 Discount: Percentage Fixed 0" at bounding box center [408, 113] width 155 height 22
type input "20"
click at [361, 144] on img at bounding box center [352, 143] width 24 height 17
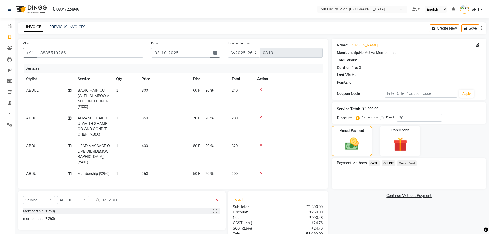
click at [393, 162] on span "ONLINE" at bounding box center [387, 163] width 13 height 6
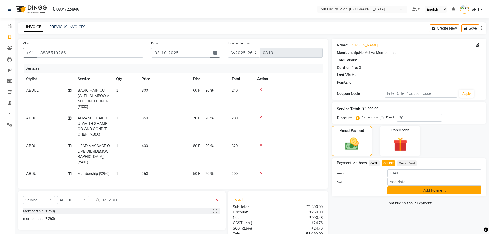
click at [410, 190] on button "Add Payment" at bounding box center [434, 190] width 94 height 8
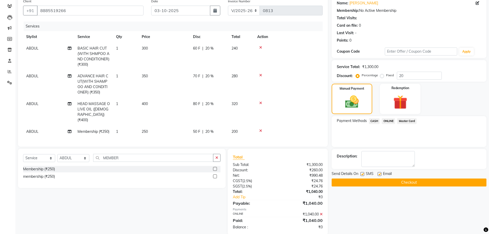
scroll to position [49, 0]
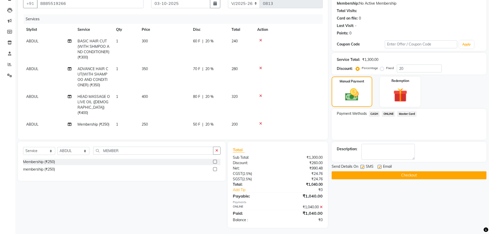
click at [403, 176] on button "Checkout" at bounding box center [408, 175] width 155 height 8
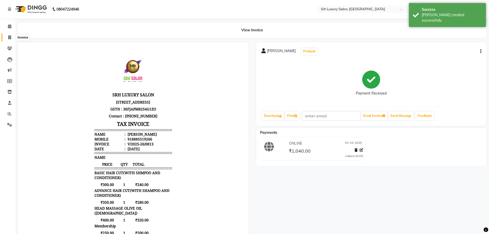
click at [7, 37] on span at bounding box center [9, 38] width 9 height 6
select select "4389"
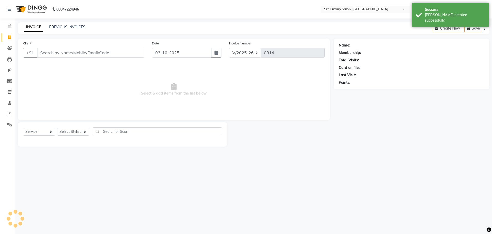
click at [89, 53] on input "Client" at bounding box center [90, 53] width 107 height 10
select select "membership"
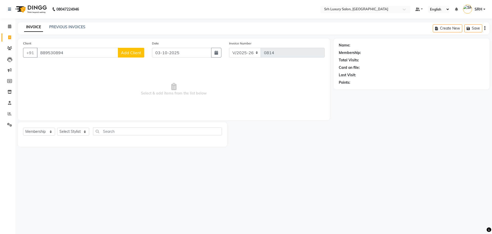
click at [60, 52] on input "889530894" at bounding box center [77, 53] width 81 height 10
type input "8895308954"
click at [135, 48] on button "Add Client" at bounding box center [131, 53] width 26 height 10
select select "36"
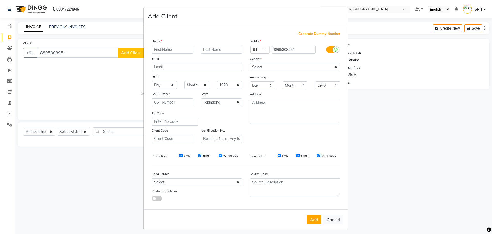
click at [174, 50] on input "text" at bounding box center [173, 50] width 42 height 8
type input "RAM"
click at [267, 69] on select "Select [DEMOGRAPHIC_DATA] [DEMOGRAPHIC_DATA] Other Prefer Not To Say" at bounding box center [295, 67] width 91 height 8
select select "[DEMOGRAPHIC_DATA]"
click at [250, 63] on select "Select [DEMOGRAPHIC_DATA] [DEMOGRAPHIC_DATA] Other Prefer Not To Say" at bounding box center [295, 67] width 91 height 8
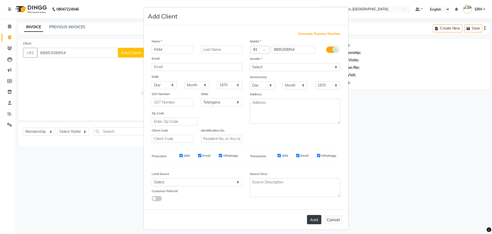
click at [310, 221] on button "Add" at bounding box center [314, 219] width 14 height 9
select select
select select "null"
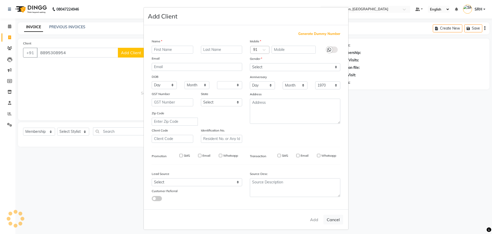
select select
checkbox input "false"
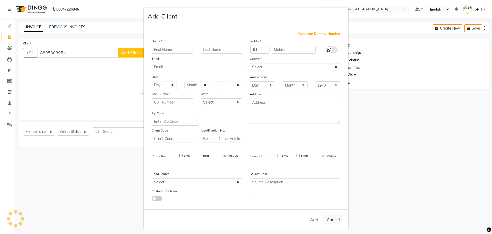
checkbox input "false"
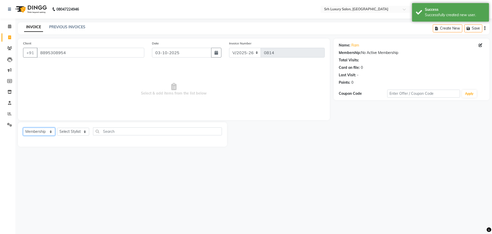
click at [31, 131] on select "Select Service Product Membership Package Voucher Prepaid Gift Card" at bounding box center [39, 131] width 32 height 8
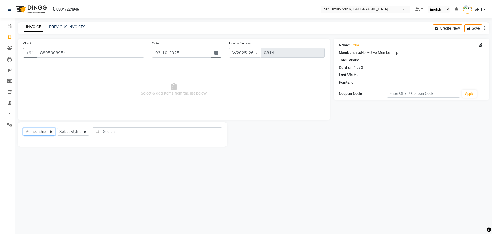
select select "service"
click at [23, 127] on select "Select Service Product Membership Package Voucher Prepaid Gift Card" at bounding box center [39, 131] width 32 height 8
click at [66, 131] on select "Select Stylist [PERSON_NAME] [PERSON_NAME] [PERSON_NAME] [PERSON_NAME] [PERSON_…" at bounding box center [73, 131] width 32 height 8
select select "31230"
click at [57, 127] on select "Select Stylist [PERSON_NAME] [PERSON_NAME] [PERSON_NAME] [PERSON_NAME] [PERSON_…" at bounding box center [73, 131] width 32 height 8
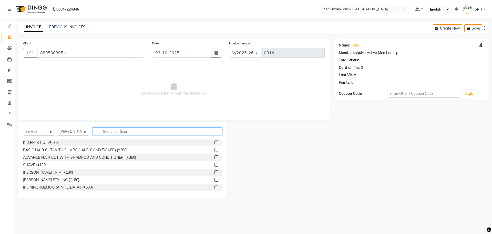
click at [130, 131] on input "text" at bounding box center [157, 131] width 129 height 8
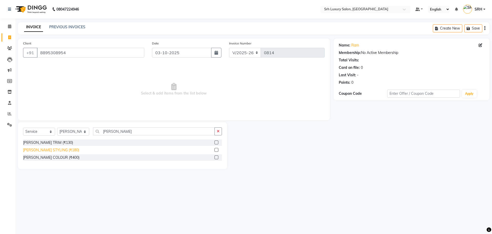
click at [48, 149] on div "[PERSON_NAME] STYLING (₹180)" at bounding box center [51, 149] width 56 height 5
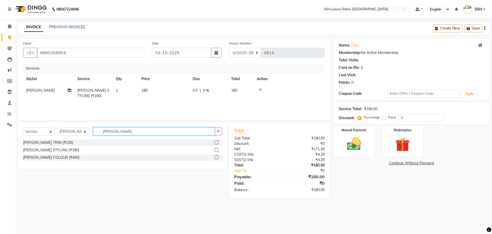
drag, startPoint x: 117, startPoint y: 132, endPoint x: 91, endPoint y: 131, distance: 25.9
click at [91, 131] on div "Select Service Product Membership Package Voucher Prepaid Gift Card Select Styl…" at bounding box center [122, 133] width 199 height 12
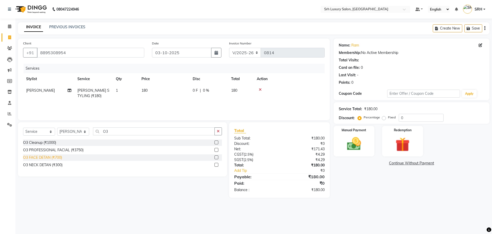
click at [39, 156] on div "O3 FACE DETAN (₹700)" at bounding box center [42, 157] width 39 height 5
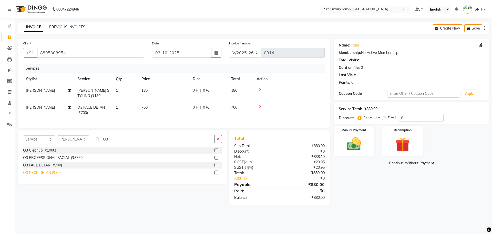
click at [42, 175] on div "O3 NECK DETAN (₹300)" at bounding box center [42, 172] width 39 height 5
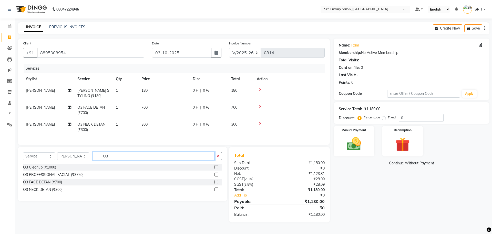
drag, startPoint x: 111, startPoint y: 160, endPoint x: 93, endPoint y: 163, distance: 18.2
click at [93, 160] on input "O3" at bounding box center [154, 156] width 122 height 8
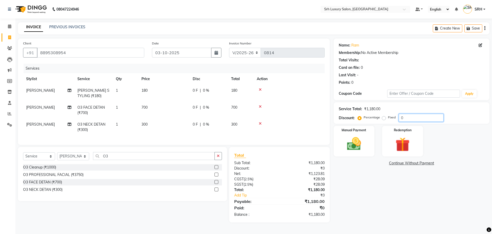
drag, startPoint x: 407, startPoint y: 118, endPoint x: 378, endPoint y: 119, distance: 29.0
click at [378, 119] on div "Percentage Fixed 0" at bounding box center [401, 118] width 85 height 8
click at [362, 146] on img at bounding box center [354, 143] width 24 height 17
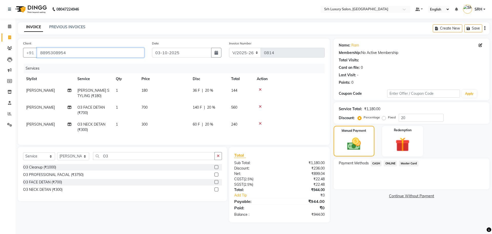
drag, startPoint x: 67, startPoint y: 52, endPoint x: 37, endPoint y: 53, distance: 29.8
click at [37, 53] on input "8895308954" at bounding box center [90, 53] width 107 height 10
click at [75, 51] on input "8895308954" at bounding box center [90, 53] width 107 height 10
click at [357, 141] on img at bounding box center [354, 144] width 23 height 16
click at [388, 163] on span "ONLINE" at bounding box center [390, 163] width 13 height 6
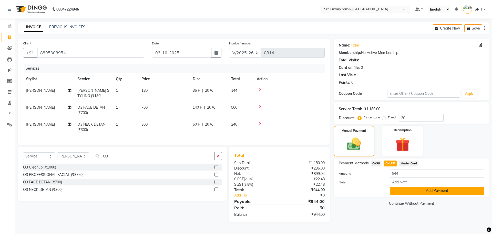
click at [408, 189] on button "Add Payment" at bounding box center [437, 190] width 95 height 8
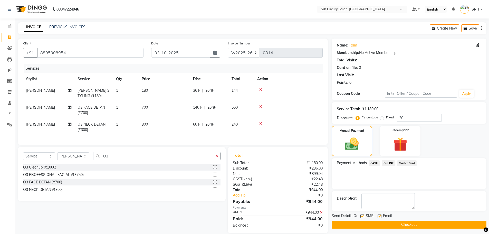
scroll to position [11, 0]
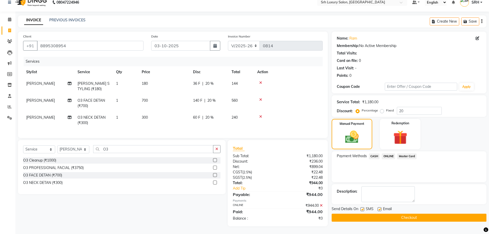
click at [372, 216] on button "Checkout" at bounding box center [408, 217] width 155 height 8
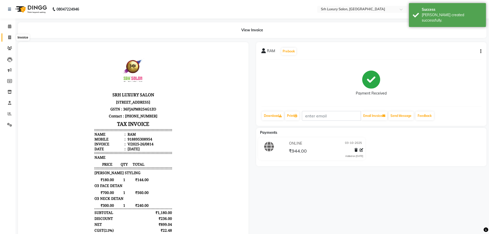
click at [6, 36] on span at bounding box center [9, 38] width 9 height 6
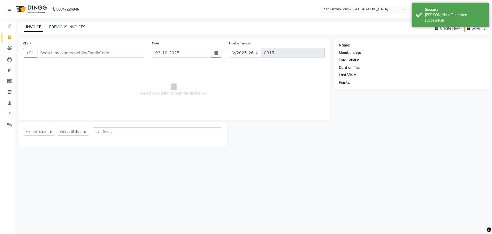
click at [63, 53] on input "Client" at bounding box center [90, 53] width 107 height 10
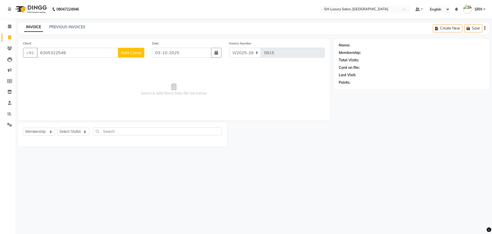
click at [133, 56] on button "Add Client" at bounding box center [131, 53] width 26 height 10
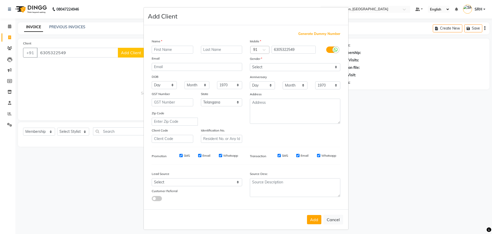
click at [159, 51] on input "text" at bounding box center [173, 50] width 42 height 8
click at [275, 69] on select "Select [DEMOGRAPHIC_DATA] [DEMOGRAPHIC_DATA] Other Prefer Not To Say" at bounding box center [295, 67] width 91 height 8
click at [250, 63] on select "Select [DEMOGRAPHIC_DATA] [DEMOGRAPHIC_DATA] Other Prefer Not To Say" at bounding box center [295, 67] width 91 height 8
click at [312, 221] on button "Add" at bounding box center [314, 219] width 14 height 9
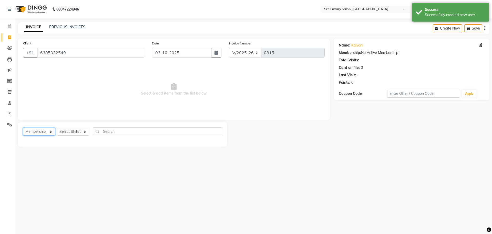
click at [41, 131] on select "Select Service Product Membership Package Voucher Prepaid Gift Card" at bounding box center [39, 131] width 32 height 8
click at [23, 127] on select "Select Service Product Membership Package Voucher Prepaid Gift Card" at bounding box center [39, 131] width 32 height 8
click at [75, 131] on select "Select Stylist [PERSON_NAME] [PERSON_NAME] [PERSON_NAME] [PERSON_NAME] [PERSON_…" at bounding box center [73, 131] width 32 height 8
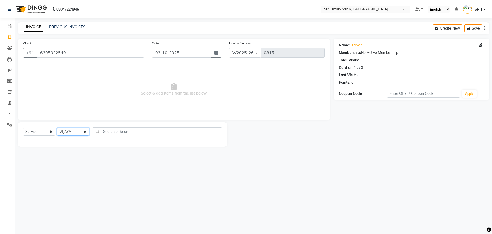
click at [57, 127] on select "Select Stylist [PERSON_NAME] [PERSON_NAME] [PERSON_NAME] [PERSON_NAME] [PERSON_…" at bounding box center [73, 131] width 32 height 8
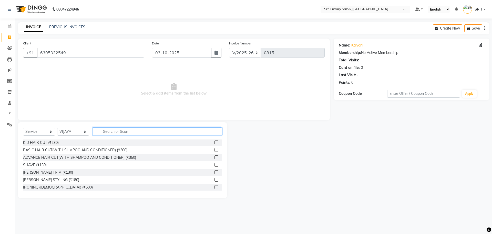
click at [113, 134] on input "text" at bounding box center [157, 131] width 129 height 8
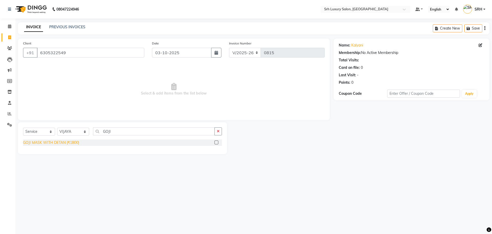
click at [66, 141] on div "GOJI MASK WITH DETAN (₹1800)" at bounding box center [51, 142] width 56 height 5
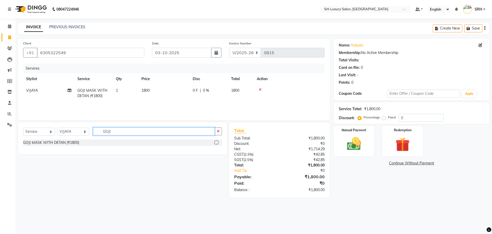
drag, startPoint x: 111, startPoint y: 131, endPoint x: 95, endPoint y: 131, distance: 16.4
click at [95, 131] on input "GOJI" at bounding box center [154, 131] width 122 height 8
click at [51, 143] on div "EYE BROWS (₹50)" at bounding box center [38, 142] width 31 height 5
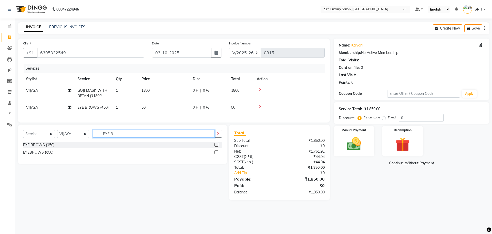
drag, startPoint x: 117, startPoint y: 136, endPoint x: 87, endPoint y: 140, distance: 30.8
click at [87, 140] on div "Select Service Product Membership Package Voucher Prepaid Gift Card Select Styl…" at bounding box center [122, 136] width 199 height 12
click at [49, 147] on div "FOREHEAD (₹40)" at bounding box center [37, 144] width 29 height 5
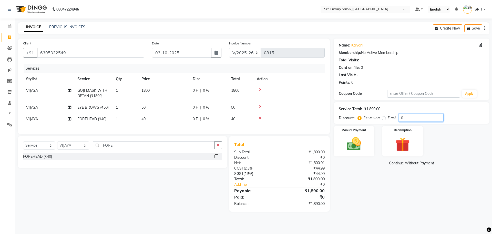
drag, startPoint x: 405, startPoint y: 118, endPoint x: 386, endPoint y: 121, distance: 19.2
click at [386, 121] on div "Percentage Fixed 0" at bounding box center [401, 118] width 85 height 8
click at [357, 152] on img at bounding box center [354, 143] width 24 height 17
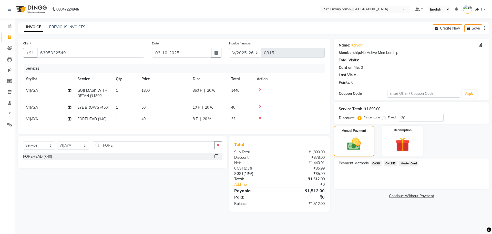
click at [390, 163] on span "ONLINE" at bounding box center [390, 163] width 13 height 6
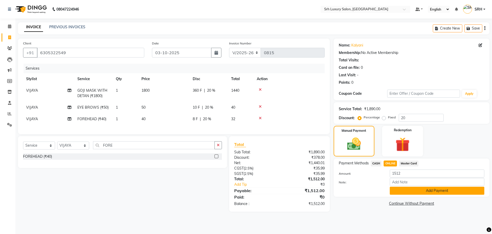
click at [412, 191] on button "Add Payment" at bounding box center [437, 190] width 95 height 8
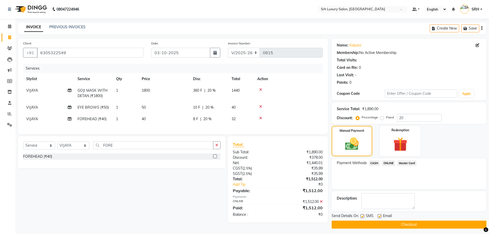
click at [211, 90] on span "20 %" at bounding box center [211, 90] width 8 height 5
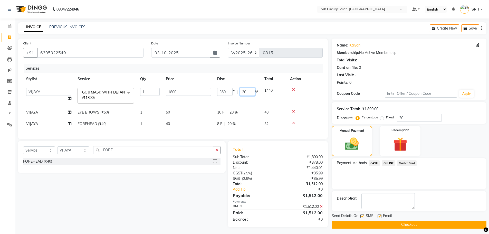
click at [246, 91] on input "20" at bounding box center [247, 92] width 15 height 8
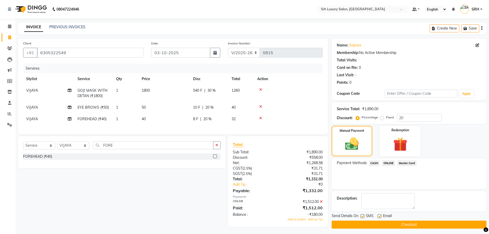
click at [254, 105] on tbody "[PERSON_NAME] MASK WITH DETAN (₹1800) 1 1800 540 F | 30 % 1260 VIJAYA EYE BROWS…" at bounding box center [172, 105] width 299 height 40
click at [236, 118] on td "32" at bounding box center [241, 119] width 26 height 12
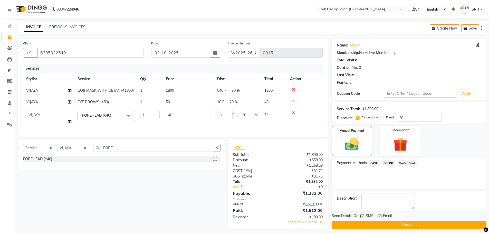
click at [269, 113] on td "32" at bounding box center [274, 117] width 26 height 19
click at [247, 114] on input "20" at bounding box center [247, 115] width 15 height 8
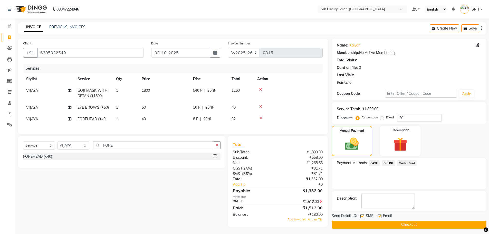
click at [236, 89] on tr "[PERSON_NAME] MASK WITH DETAN (₹1800) 1 1800 540 F | 30 % 1260" at bounding box center [172, 93] width 299 height 17
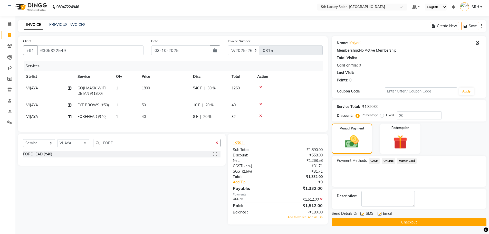
click at [362, 212] on label at bounding box center [362, 214] width 4 height 4
click at [362, 212] on input "checkbox" at bounding box center [361, 213] width 3 height 3
click at [377, 212] on label at bounding box center [379, 214] width 4 height 4
click at [377, 212] on input "checkbox" at bounding box center [378, 213] width 3 height 3
click at [381, 219] on button "Checkout" at bounding box center [408, 222] width 155 height 8
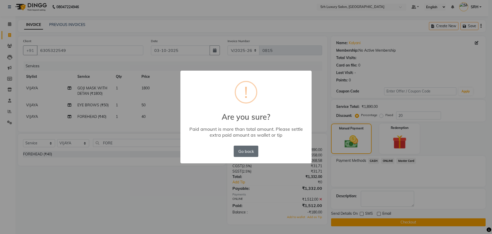
click at [247, 149] on button "Go back" at bounding box center [246, 150] width 25 height 11
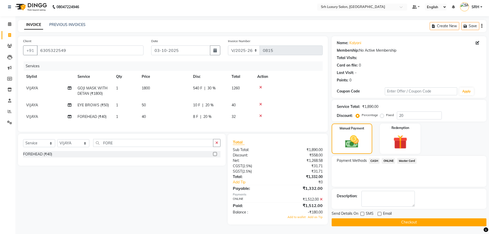
click at [212, 86] on span "30 %" at bounding box center [211, 87] width 8 height 5
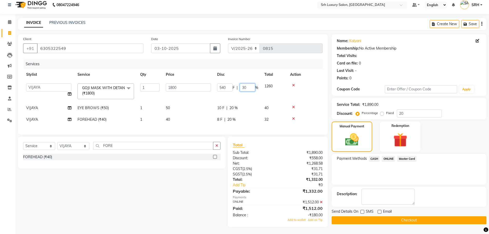
click at [247, 87] on input "30" at bounding box center [247, 87] width 15 height 8
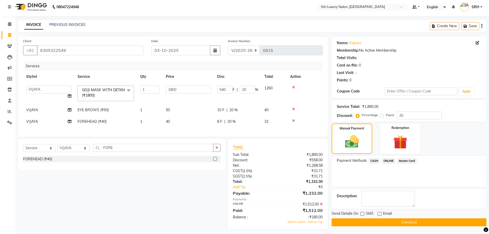
click at [259, 93] on tr "[PERSON_NAME] [PERSON_NAME] [PERSON_NAME] [PERSON_NAME] [PERSON_NAME] MD [PERSO…" at bounding box center [172, 93] width 299 height 22
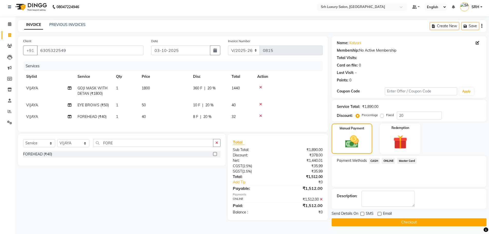
click at [392, 223] on button "Checkout" at bounding box center [408, 222] width 155 height 8
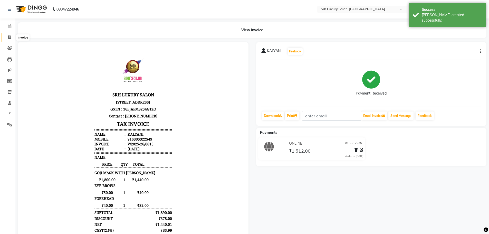
click at [9, 39] on span at bounding box center [9, 38] width 9 height 6
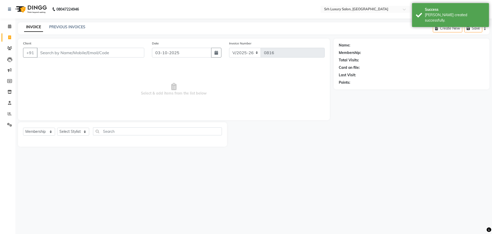
click at [49, 52] on input "Client" at bounding box center [90, 53] width 107 height 10
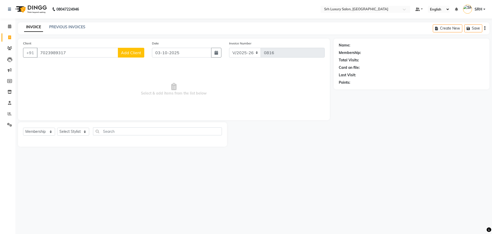
click at [135, 52] on span "Add Client" at bounding box center [131, 52] width 20 height 5
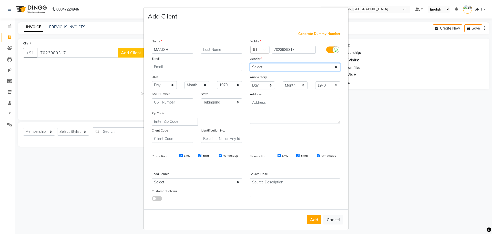
click at [273, 67] on select "Select [DEMOGRAPHIC_DATA] [DEMOGRAPHIC_DATA] Other Prefer Not To Say" at bounding box center [295, 67] width 91 height 8
click at [250, 63] on select "Select [DEMOGRAPHIC_DATA] [DEMOGRAPHIC_DATA] Other Prefer Not To Say" at bounding box center [295, 67] width 91 height 8
click at [312, 220] on button "Add" at bounding box center [314, 219] width 14 height 9
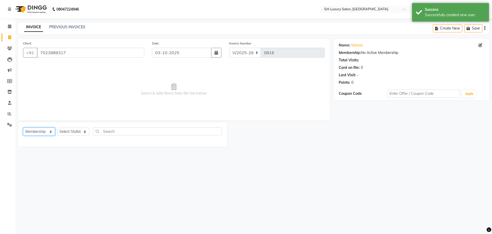
click at [35, 131] on select "Select Service Product Membership Package Voucher Prepaid Gift Card" at bounding box center [39, 131] width 32 height 8
click at [23, 127] on select "Select Service Product Membership Package Voucher Prepaid Gift Card" at bounding box center [39, 131] width 32 height 8
click at [69, 131] on select "Select Stylist [PERSON_NAME] [PERSON_NAME] [PERSON_NAME] [PERSON_NAME] [PERSON_…" at bounding box center [73, 131] width 32 height 8
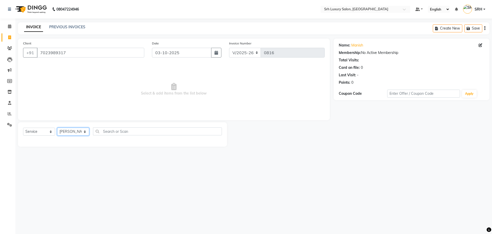
click at [57, 127] on select "Select Stylist [PERSON_NAME] [PERSON_NAME] [PERSON_NAME] [PERSON_NAME] [PERSON_…" at bounding box center [73, 131] width 32 height 8
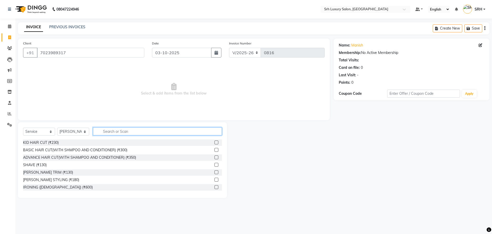
click at [106, 134] on input "text" at bounding box center [157, 131] width 129 height 8
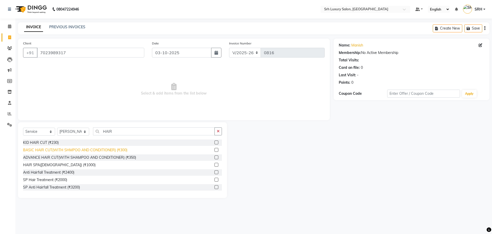
click at [49, 149] on div "BASIC HAIR CUT(WITH SHMPOO AND CONDITIONER) (₹300)" at bounding box center [75, 149] width 104 height 5
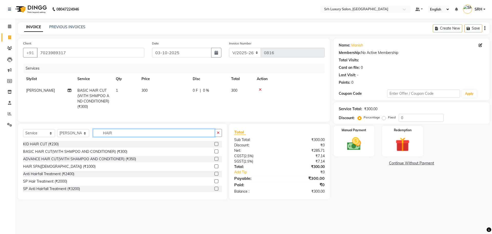
drag, startPoint x: 112, startPoint y: 137, endPoint x: 97, endPoint y: 137, distance: 14.9
click at [97, 137] on input "HAIR" at bounding box center [154, 133] width 122 height 8
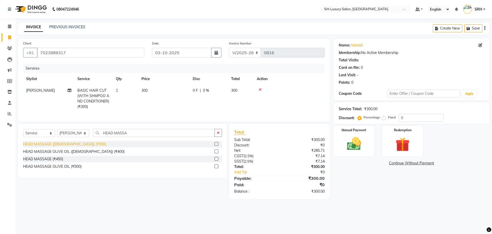
click at [38, 147] on div "HEAD MASSAGE ([DEMOGRAPHIC_DATA]) (₹350)" at bounding box center [64, 143] width 83 height 5
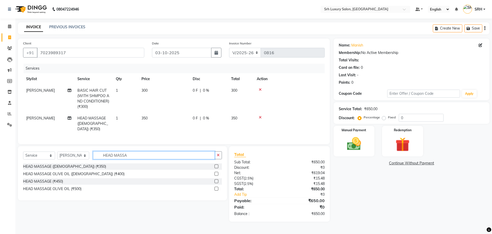
drag, startPoint x: 128, startPoint y: 155, endPoint x: 95, endPoint y: 155, distance: 33.1
click at [95, 155] on input "HEAD MASSA" at bounding box center [154, 155] width 122 height 8
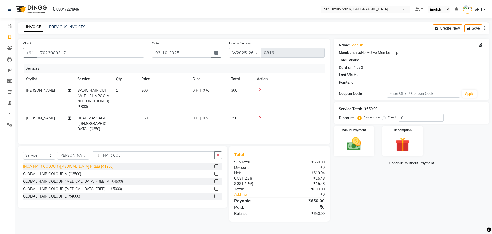
click at [52, 164] on div "INOA HAIR COLOUR ([MEDICAL_DATA] FREE) (₹1250)" at bounding box center [68, 166] width 91 height 5
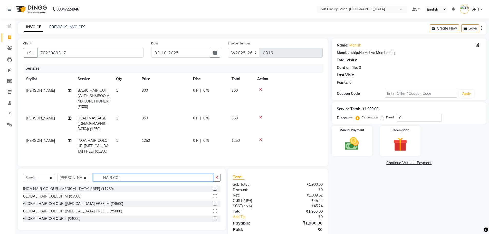
drag, startPoint x: 124, startPoint y: 177, endPoint x: 88, endPoint y: 176, distance: 35.4
click at [88, 176] on div "Select Service Product Membership Package Voucher Prepaid Gift Card Select Styl…" at bounding box center [121, 179] width 197 height 12
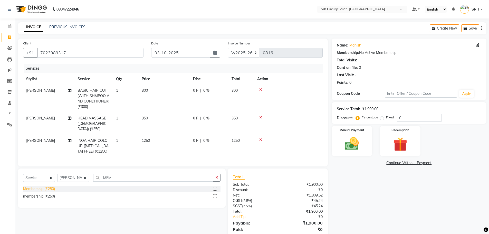
click at [38, 187] on div "Membership (₹250)" at bounding box center [39, 188] width 32 height 5
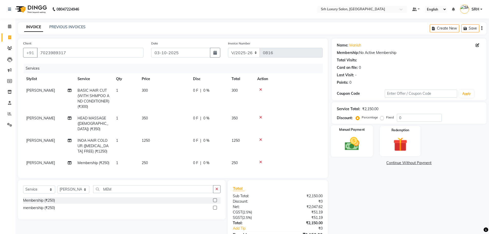
click at [355, 141] on img at bounding box center [352, 143] width 24 height 17
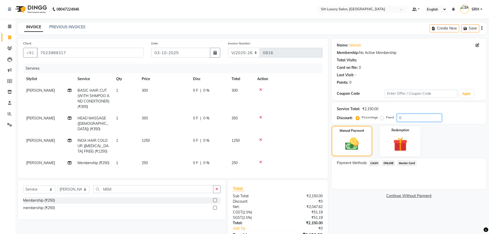
click at [406, 119] on input "0" at bounding box center [419, 118] width 45 height 8
click at [390, 163] on span "ONLINE" at bounding box center [387, 163] width 13 height 6
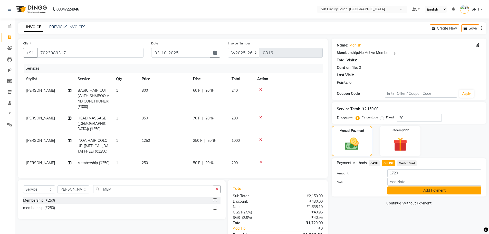
click at [415, 188] on button "Add Payment" at bounding box center [434, 190] width 94 height 8
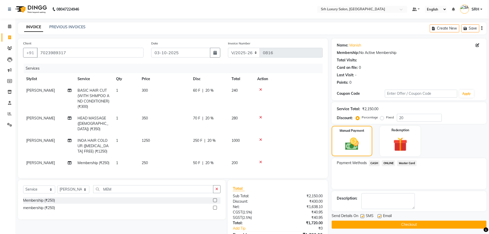
click at [392, 223] on button "Checkout" at bounding box center [408, 224] width 155 height 8
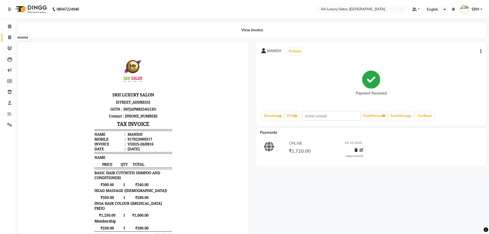
click at [7, 36] on span at bounding box center [9, 38] width 9 height 6
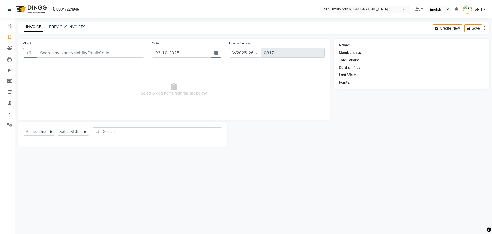
click at [51, 54] on input "Client" at bounding box center [90, 53] width 107 height 10
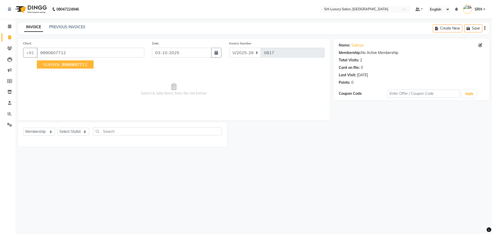
click at [55, 66] on span "SUKNYA" at bounding box center [51, 64] width 17 height 5
click at [42, 129] on select "Select Service Product Membership Package Voucher Prepaid Gift Card" at bounding box center [39, 131] width 32 height 8
click at [23, 127] on select "Select Service Product Membership Package Voucher Prepaid Gift Card" at bounding box center [39, 131] width 32 height 8
click at [72, 130] on select "Select Stylist [PERSON_NAME] [PERSON_NAME] [PERSON_NAME] [PERSON_NAME] [PERSON_…" at bounding box center [73, 131] width 32 height 8
click at [57, 127] on select "Select Stylist [PERSON_NAME] [PERSON_NAME] [PERSON_NAME] [PERSON_NAME] [PERSON_…" at bounding box center [73, 131] width 32 height 8
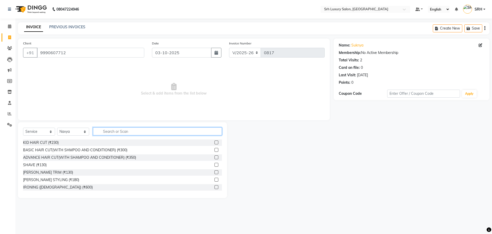
click at [108, 132] on input "text" at bounding box center [157, 131] width 129 height 8
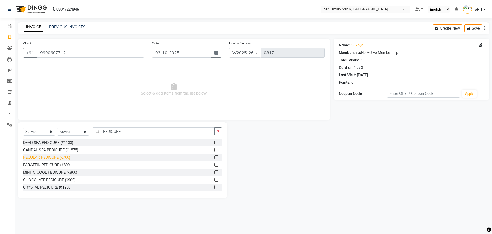
click at [49, 155] on div "REGULAR PEDICURE (₹700)" at bounding box center [46, 157] width 47 height 5
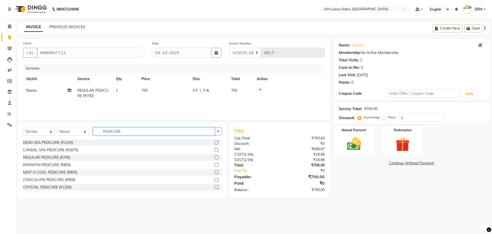
drag, startPoint x: 123, startPoint y: 132, endPoint x: 95, endPoint y: 133, distance: 27.7
click at [95, 133] on input "PEDICURE" at bounding box center [154, 131] width 122 height 8
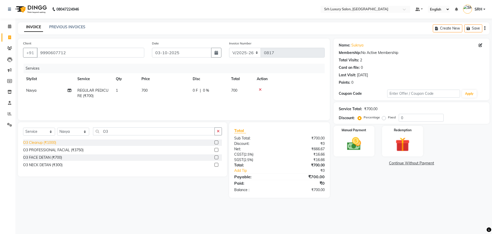
click at [45, 140] on div "O3 Cleanup (₹1000)" at bounding box center [39, 142] width 33 height 5
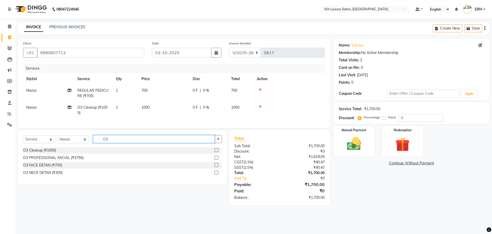
drag, startPoint x: 109, startPoint y: 142, endPoint x: 118, endPoint y: 146, distance: 9.7
click at [98, 143] on input "O3" at bounding box center [154, 139] width 122 height 8
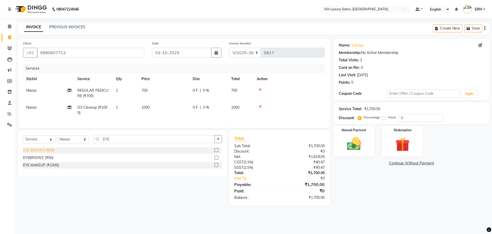
click at [29, 153] on div "EYE BROWS (₹50)" at bounding box center [38, 149] width 31 height 5
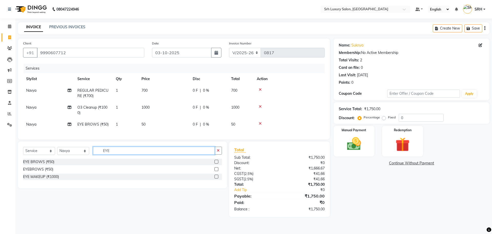
drag, startPoint x: 111, startPoint y: 155, endPoint x: 86, endPoint y: 159, distance: 25.5
click at [86, 159] on div "Select Service Product Membership Package Voucher Prepaid Gift Card Select Styl…" at bounding box center [122, 152] width 199 height 12
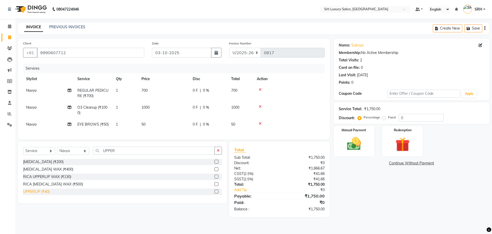
click at [38, 194] on div "UPPERLIP (₹40)" at bounding box center [36, 191] width 27 height 5
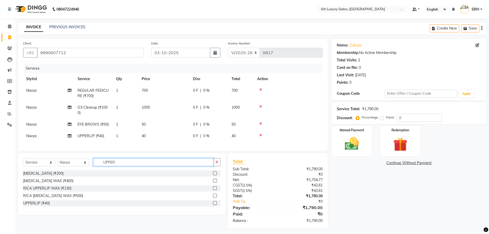
drag, startPoint x: 117, startPoint y: 165, endPoint x: 71, endPoint y: 168, distance: 46.2
click at [71, 168] on div "Select Service Product Membership Package Voucher Prepaid Gift Card Select Styl…" at bounding box center [121, 164] width 197 height 12
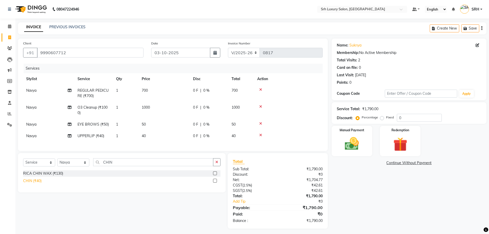
click at [34, 183] on div "CHIN (₹40)" at bounding box center [32, 180] width 18 height 5
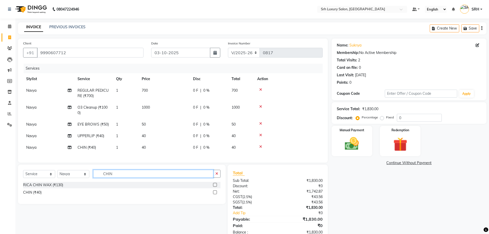
drag, startPoint x: 117, startPoint y: 177, endPoint x: 92, endPoint y: 176, distance: 24.6
click at [92, 176] on div "Select Service Product Membership Package Voucher Prepaid Gift Card Select Styl…" at bounding box center [121, 176] width 197 height 12
click at [36, 187] on div "FOREHEAD (₹40)" at bounding box center [37, 184] width 29 height 5
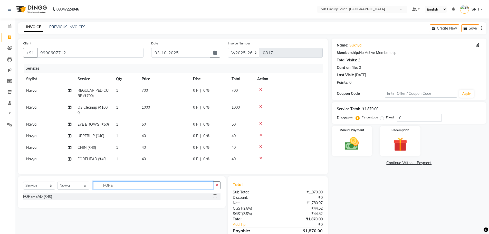
click at [97, 189] on input "FORE" at bounding box center [153, 185] width 120 height 8
click at [78, 187] on select "Select Stylist [PERSON_NAME] [PERSON_NAME] [PERSON_NAME] [PERSON_NAME] [PERSON_…" at bounding box center [73, 185] width 32 height 8
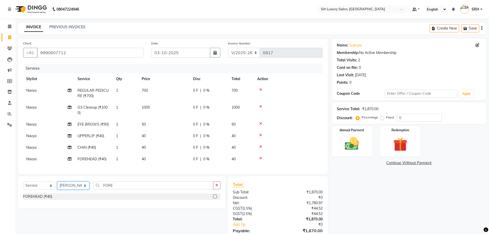
click at [57, 185] on select "Select Stylist [PERSON_NAME] [PERSON_NAME] [PERSON_NAME] [PERSON_NAME] [PERSON_…" at bounding box center [73, 185] width 32 height 8
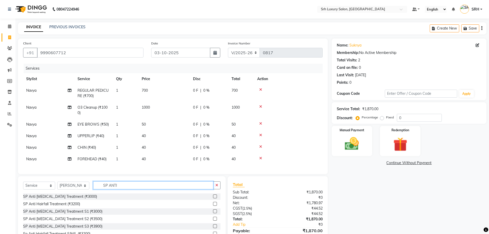
scroll to position [1, 0]
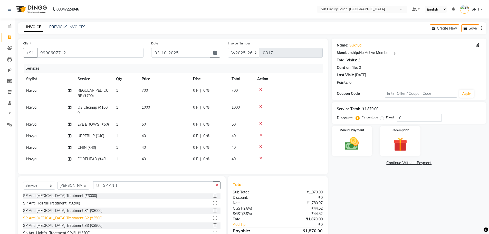
click at [66, 221] on div "SP Anti [MEDICAL_DATA] Treatment S2 (₹3500)" at bounding box center [62, 217] width 79 height 5
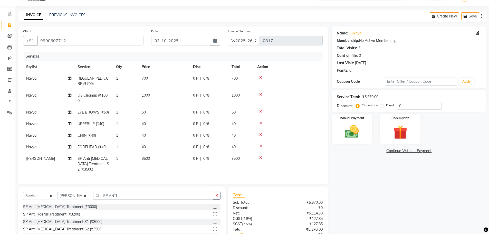
scroll to position [0, 0]
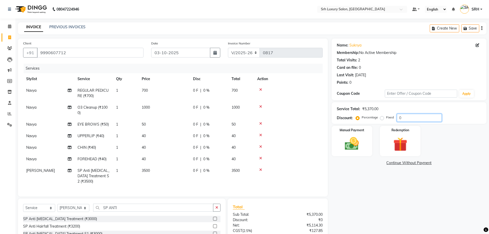
drag, startPoint x: 403, startPoint y: 118, endPoint x: 383, endPoint y: 122, distance: 20.9
click at [383, 122] on div "Service Total: ₹5,370.00 Discount: Percentage Fixed 0" at bounding box center [408, 113] width 155 height 22
click at [361, 147] on img at bounding box center [352, 143] width 24 height 17
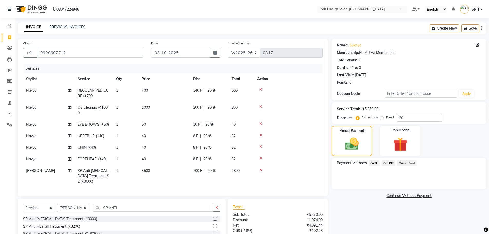
click at [390, 163] on span "ONLINE" at bounding box center [387, 163] width 13 height 6
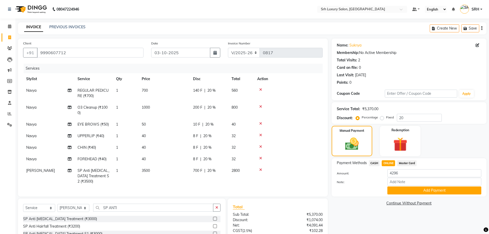
click at [235, 136] on span "32" at bounding box center [233, 135] width 4 height 5
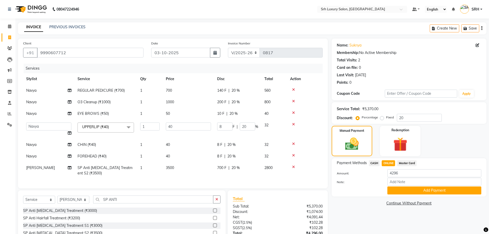
click at [265, 125] on span "32" at bounding box center [266, 125] width 4 height 5
click at [417, 191] on button "Add Payment" at bounding box center [434, 190] width 94 height 8
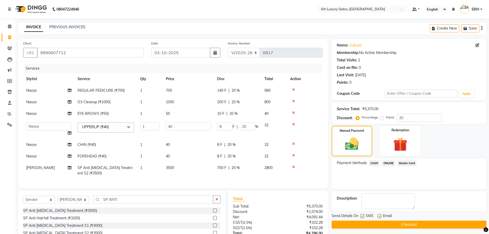
scroll to position [54, 0]
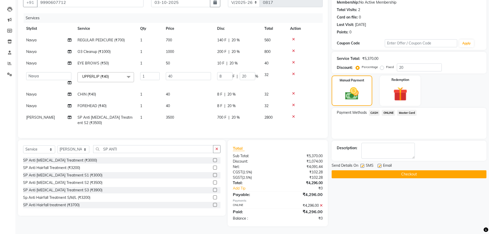
click at [414, 172] on button "Checkout" at bounding box center [408, 174] width 155 height 8
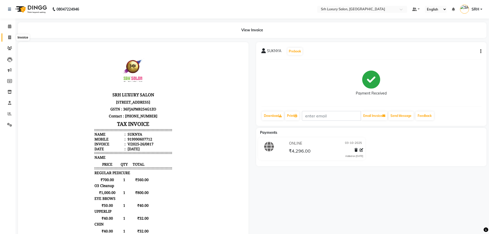
click at [10, 38] on icon at bounding box center [9, 37] width 3 height 4
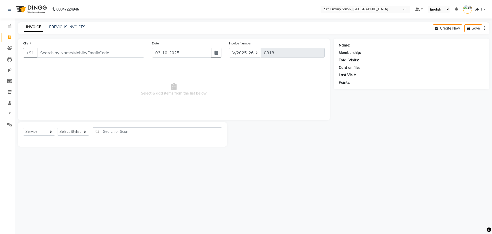
click at [86, 53] on input "Client" at bounding box center [90, 53] width 107 height 10
click at [72, 51] on input "Client" at bounding box center [90, 53] width 107 height 10
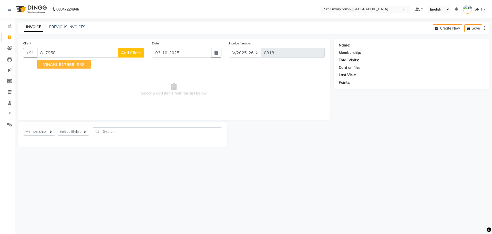
click at [71, 65] on span "817958" at bounding box center [66, 64] width 15 height 5
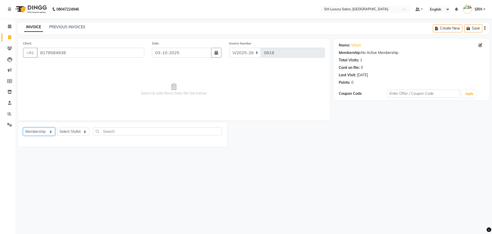
click at [38, 130] on select "Select Service Product Membership Package Voucher Prepaid Gift Card" at bounding box center [39, 131] width 32 height 8
click at [23, 127] on select "Select Service Product Membership Package Voucher Prepaid Gift Card" at bounding box center [39, 131] width 32 height 8
click at [79, 130] on select "Select Stylist [PERSON_NAME] [PERSON_NAME] [PERSON_NAME] [PERSON_NAME] [PERSON_…" at bounding box center [73, 131] width 32 height 8
click at [57, 127] on select "Select Stylist [PERSON_NAME] [PERSON_NAME] [PERSON_NAME] [PERSON_NAME] [PERSON_…" at bounding box center [73, 131] width 32 height 8
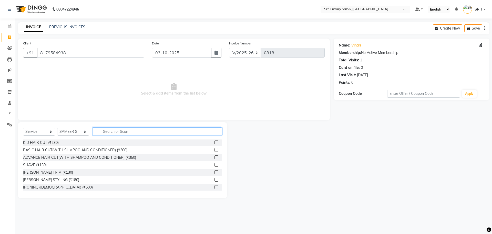
click at [108, 130] on input "text" at bounding box center [157, 131] width 129 height 8
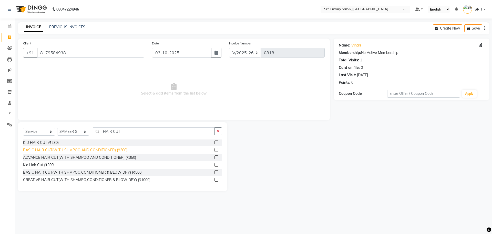
click at [37, 151] on div "BASIC HAIR CUT(WITH SHMPOO AND CONDITIONER) (₹300)" at bounding box center [75, 149] width 104 height 5
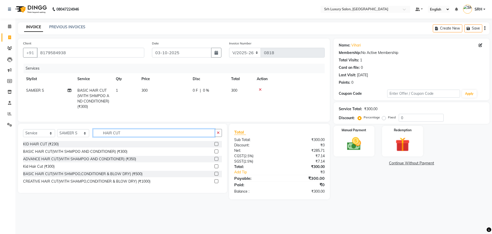
drag, startPoint x: 124, startPoint y: 137, endPoint x: 88, endPoint y: 133, distance: 35.8
click at [88, 133] on div "Select Service Product Membership Package Voucher Prepaid Gift Card Select Styl…" at bounding box center [122, 135] width 199 height 12
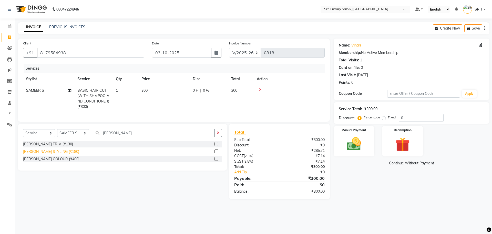
click at [41, 154] on div "[PERSON_NAME] STYLING (₹180)" at bounding box center [51, 151] width 56 height 5
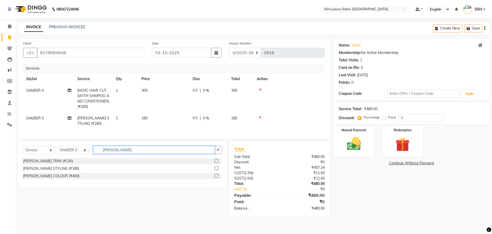
drag, startPoint x: 116, startPoint y: 153, endPoint x: 105, endPoint y: 155, distance: 11.4
click at [101, 154] on input "[PERSON_NAME]" at bounding box center [154, 150] width 122 height 8
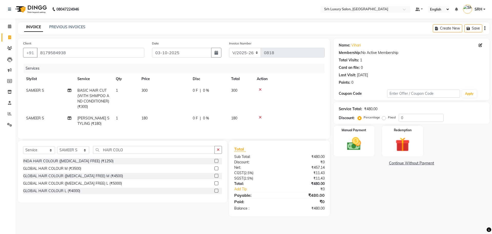
drag, startPoint x: 52, startPoint y: 164, endPoint x: 115, endPoint y: 162, distance: 62.6
click at [55, 163] on div "INOA HAIR COLOUR ([MEDICAL_DATA] FREE) (₹1250)" at bounding box center [68, 160] width 91 height 5
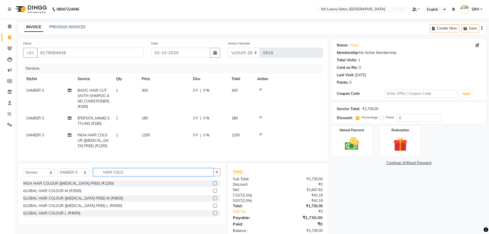
drag, startPoint x: 125, startPoint y: 175, endPoint x: 99, endPoint y: 173, distance: 26.3
click at [99, 173] on input "HAIR COLO" at bounding box center [153, 172] width 120 height 8
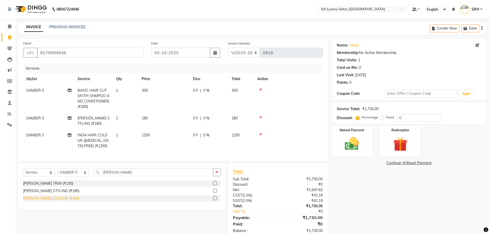
click at [37, 200] on div "[PERSON_NAME] COLOUR (₹400)" at bounding box center [51, 197] width 56 height 5
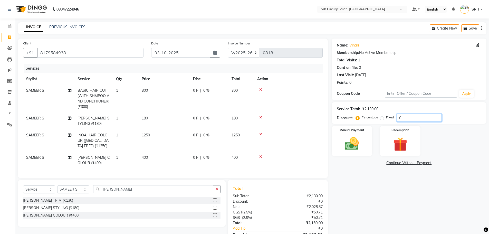
drag, startPoint x: 405, startPoint y: 116, endPoint x: 395, endPoint y: 119, distance: 10.5
click at [395, 119] on div "Percentage Fixed 0" at bounding box center [399, 118] width 85 height 8
click at [207, 158] on span "20 %" at bounding box center [209, 157] width 8 height 5
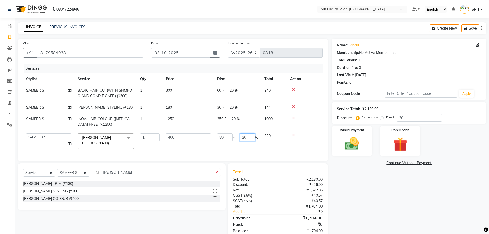
drag, startPoint x: 247, startPoint y: 135, endPoint x: 239, endPoint y: 138, distance: 8.2
click at [240, 138] on input "20" at bounding box center [247, 137] width 15 height 8
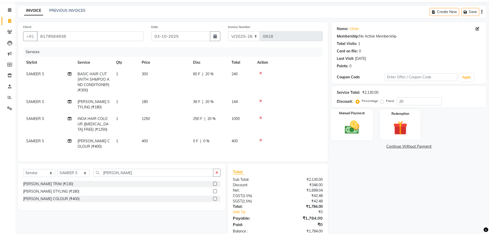
click at [364, 129] on div "Manual Payment" at bounding box center [351, 125] width 42 height 32
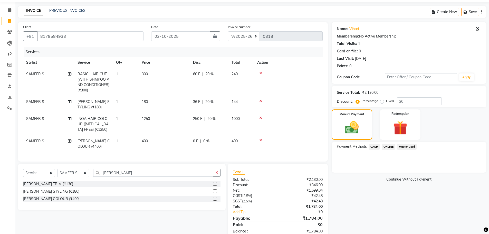
click at [393, 146] on span "ONLINE" at bounding box center [387, 147] width 13 height 6
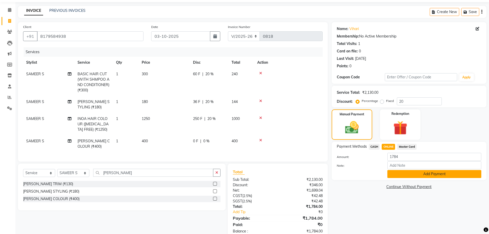
click at [408, 175] on button "Add Payment" at bounding box center [434, 174] width 94 height 8
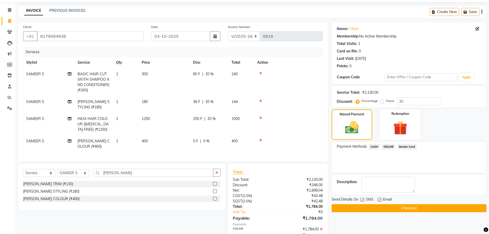
click at [392, 208] on button "Checkout" at bounding box center [408, 208] width 155 height 8
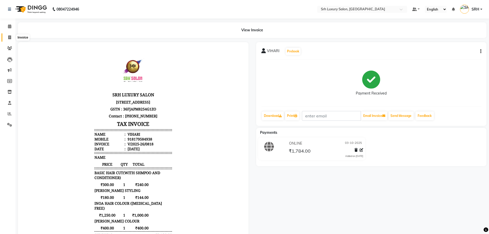
click at [11, 39] on span at bounding box center [9, 38] width 9 height 6
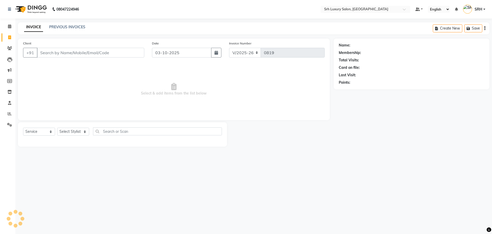
click at [71, 55] on input "Client" at bounding box center [90, 53] width 107 height 10
click at [137, 56] on button "Add Client" at bounding box center [131, 53] width 26 height 10
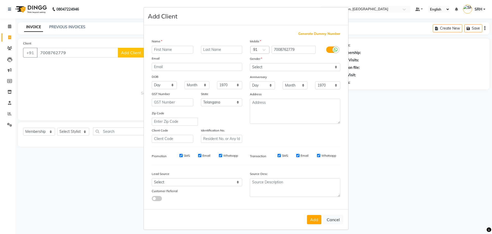
click at [162, 52] on input "text" at bounding box center [173, 50] width 42 height 8
click at [286, 67] on select "Select [DEMOGRAPHIC_DATA] [DEMOGRAPHIC_DATA] Other Prefer Not To Say" at bounding box center [295, 67] width 91 height 8
click at [250, 63] on select "Select [DEMOGRAPHIC_DATA] [DEMOGRAPHIC_DATA] Other Prefer Not To Say" at bounding box center [295, 67] width 91 height 8
click at [312, 218] on button "Add" at bounding box center [314, 219] width 14 height 9
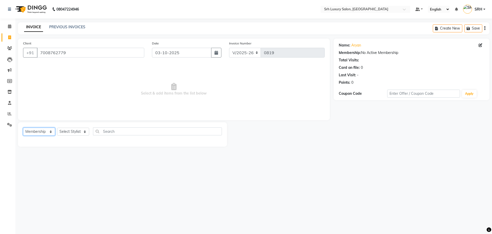
click at [34, 131] on select "Select Service Product Membership Package Voucher Prepaid Gift Card" at bounding box center [39, 131] width 32 height 8
click at [23, 127] on select "Select Service Product Membership Package Voucher Prepaid Gift Card" at bounding box center [39, 131] width 32 height 8
click at [81, 132] on select "Select Stylist [PERSON_NAME] [PERSON_NAME] [PERSON_NAME] [PERSON_NAME] [PERSON_…" at bounding box center [73, 131] width 32 height 8
click at [57, 127] on select "Select Stylist [PERSON_NAME] [PERSON_NAME] [PERSON_NAME] [PERSON_NAME] [PERSON_…" at bounding box center [73, 131] width 32 height 8
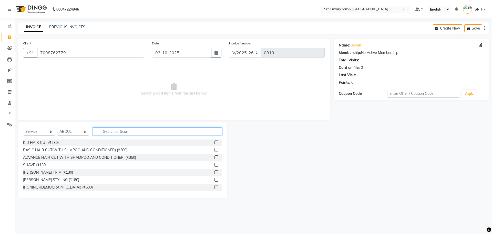
click at [116, 130] on input "text" at bounding box center [157, 131] width 129 height 8
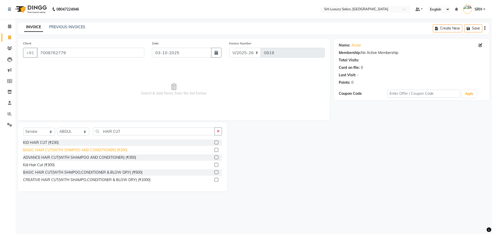
click at [42, 148] on div "BASIC HAIR CUT(WITH SHMPOO AND CONDITIONER) (₹300)" at bounding box center [75, 149] width 104 height 5
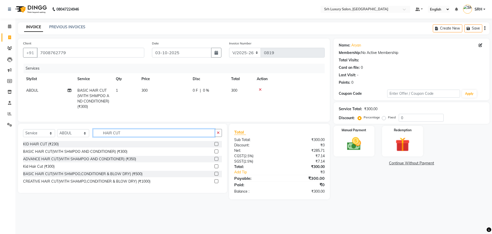
drag, startPoint x: 125, startPoint y: 137, endPoint x: 84, endPoint y: 135, distance: 41.1
click at [83, 135] on div "Select Service Product Membership Package Voucher Prepaid Gift Card Select Styl…" at bounding box center [122, 135] width 199 height 12
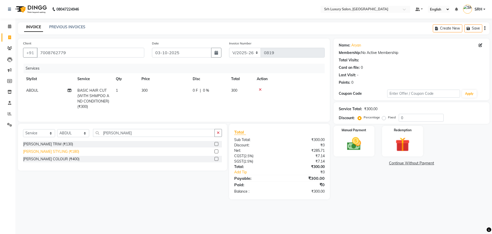
click at [32, 154] on div "[PERSON_NAME] STYLING (₹180)" at bounding box center [51, 151] width 56 height 5
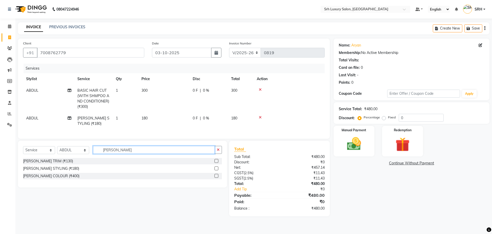
drag, startPoint x: 121, startPoint y: 153, endPoint x: 88, endPoint y: 153, distance: 33.3
click at [88, 153] on div "Select Service Product Membership Package Voucher Prepaid Gift Card Select Styl…" at bounding box center [122, 152] width 199 height 12
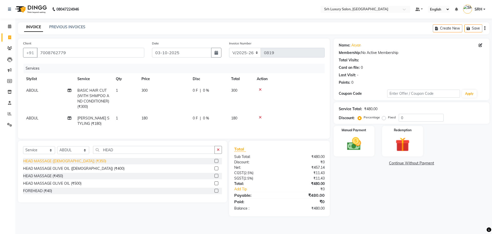
click at [48, 164] on div "HEAD MASSAGE ([DEMOGRAPHIC_DATA]) (₹350)" at bounding box center [64, 160] width 83 height 5
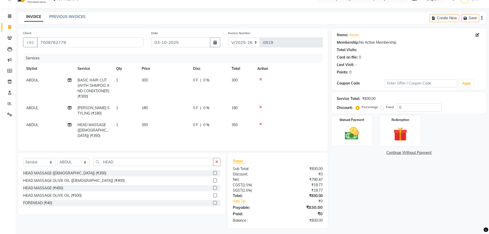
scroll to position [11, 0]
click at [402, 108] on input "0" at bounding box center [419, 107] width 45 height 8
click at [359, 133] on img at bounding box center [352, 132] width 24 height 17
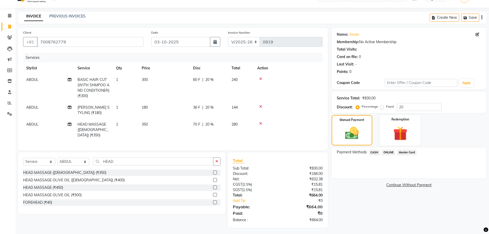
click at [389, 152] on span "ONLINE" at bounding box center [387, 152] width 13 height 6
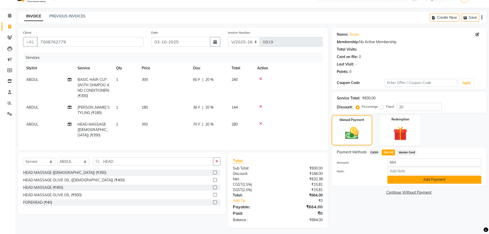
click at [412, 180] on button "Add Payment" at bounding box center [434, 179] width 94 height 8
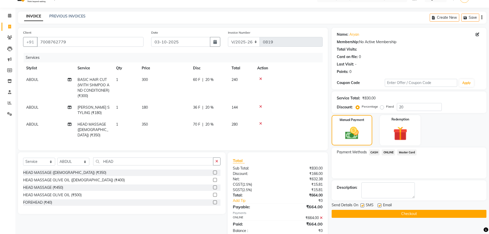
click at [389, 214] on button "Checkout" at bounding box center [408, 214] width 155 height 8
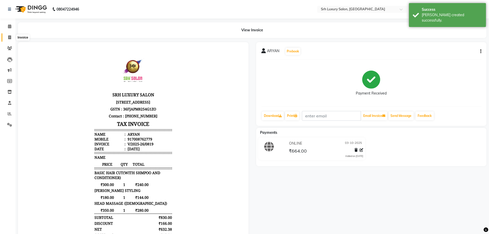
click at [9, 35] on span at bounding box center [9, 38] width 9 height 6
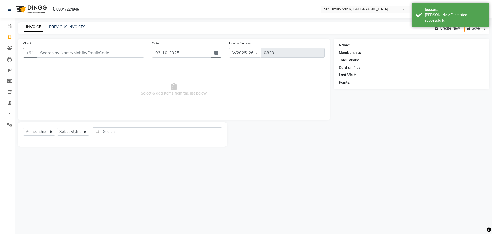
click at [83, 49] on input "Client" at bounding box center [90, 53] width 107 height 10
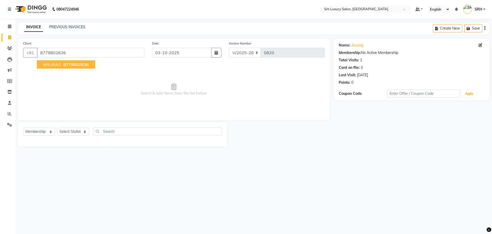
click at [71, 65] on span "877980263" at bounding box center [74, 64] width 23 height 5
click at [43, 131] on select "Select Service Product Membership Package Voucher Prepaid Gift Card" at bounding box center [39, 131] width 32 height 8
click at [23, 127] on select "Select Service Product Membership Package Voucher Prepaid Gift Card" at bounding box center [39, 131] width 32 height 8
click at [74, 132] on select "Select Stylist [PERSON_NAME] [PERSON_NAME] [PERSON_NAME] [PERSON_NAME] [PERSON_…" at bounding box center [73, 131] width 32 height 8
click at [57, 127] on select "Select Stylist [PERSON_NAME] [PERSON_NAME] [PERSON_NAME] [PERSON_NAME] [PERSON_…" at bounding box center [73, 131] width 32 height 8
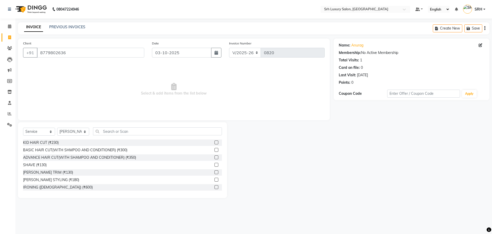
drag, startPoint x: 115, startPoint y: 127, endPoint x: 115, endPoint y: 131, distance: 3.6
click at [115, 130] on div "Select Service Product Membership Package Voucher Prepaid Gift Card Select Styl…" at bounding box center [122, 160] width 209 height 76
click at [110, 131] on input "text" at bounding box center [157, 131] width 129 height 8
click at [62, 149] on div "BASIC HAIR CUT(WITH SHMPOO AND CONDITIONER) (₹300)" at bounding box center [75, 149] width 104 height 5
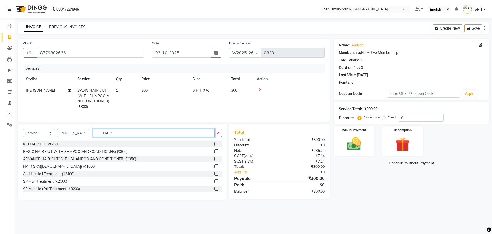
drag, startPoint x: 117, startPoint y: 138, endPoint x: 101, endPoint y: 139, distance: 16.4
click at [101, 137] on input "HAIR" at bounding box center [154, 133] width 122 height 8
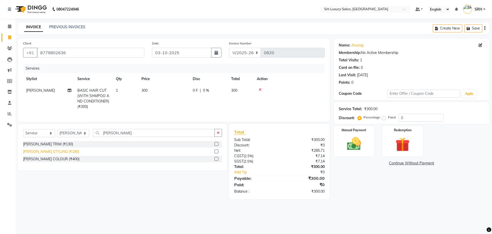
click at [45, 154] on div "[PERSON_NAME] STYLING (₹180)" at bounding box center [51, 151] width 56 height 5
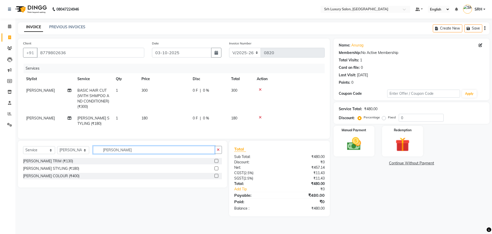
drag, startPoint x: 120, startPoint y: 155, endPoint x: 92, endPoint y: 154, distance: 27.7
click at [87, 154] on div "Select Service Product Membership Package Voucher Prepaid Gift Card Select Styl…" at bounding box center [122, 152] width 199 height 12
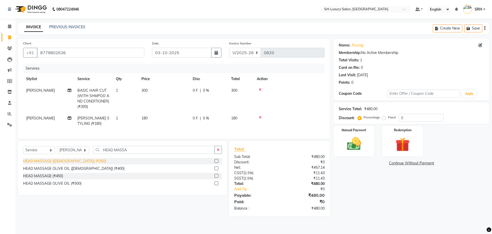
click at [53, 164] on div "HEAD MASSAGE ([DEMOGRAPHIC_DATA]) (₹350)" at bounding box center [64, 160] width 83 height 5
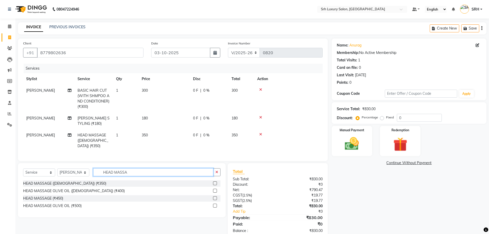
drag, startPoint x: 131, startPoint y: 172, endPoint x: 91, endPoint y: 172, distance: 40.5
click at [91, 172] on div "Select Service Product Membership Package Voucher Prepaid Gift Card Select Styl…" at bounding box center [121, 174] width 197 height 12
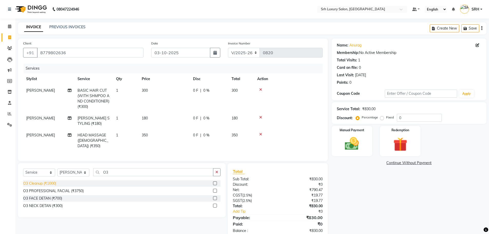
click at [37, 182] on div "O3 Cleanup (₹1000)" at bounding box center [39, 183] width 33 height 5
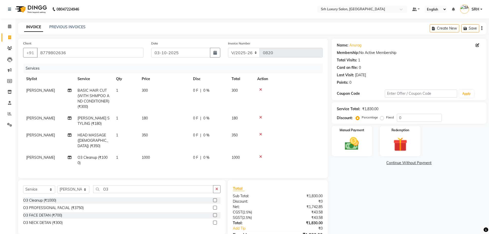
click at [261, 155] on icon at bounding box center [260, 157] width 3 height 4
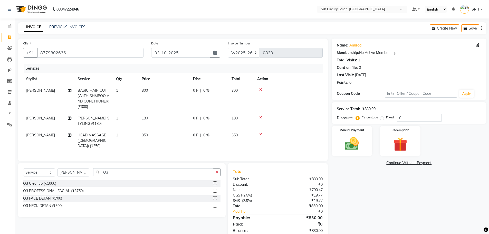
click at [39, 196] on div "O3 FACE DETAN (₹700)" at bounding box center [42, 197] width 39 height 5
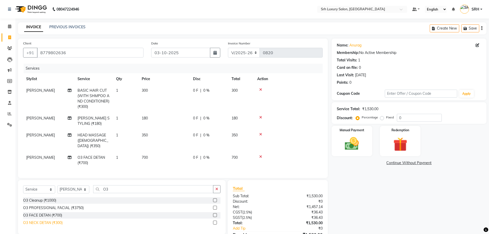
click at [39, 220] on div "O3 NECK DETAN (₹300)" at bounding box center [42, 222] width 39 height 5
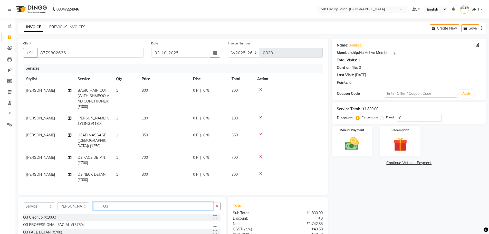
drag, startPoint x: 113, startPoint y: 203, endPoint x: 87, endPoint y: 206, distance: 25.8
click at [87, 206] on div "Select Service Product Membership Package Voucher Prepaid Gift Card Select Styl…" at bounding box center [121, 208] width 197 height 12
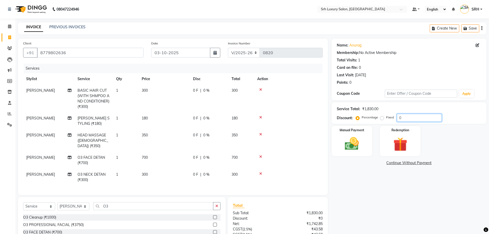
drag, startPoint x: 405, startPoint y: 116, endPoint x: 389, endPoint y: 121, distance: 16.4
click at [389, 121] on div "Percentage Fixed 0" at bounding box center [399, 118] width 85 height 8
click at [355, 142] on img at bounding box center [352, 143] width 24 height 17
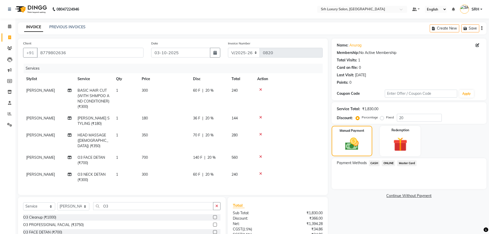
click at [391, 162] on span "ONLINE" at bounding box center [387, 163] width 13 height 6
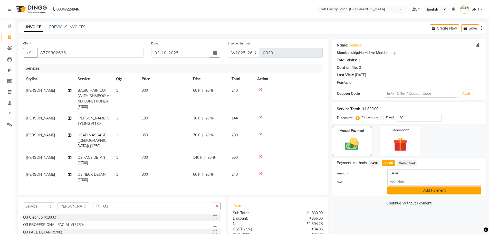
click at [411, 189] on button "Add Payment" at bounding box center [434, 190] width 94 height 8
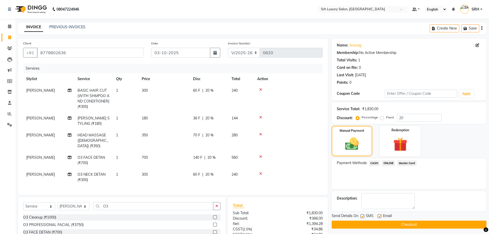
click at [381, 224] on button "Checkout" at bounding box center [408, 224] width 155 height 8
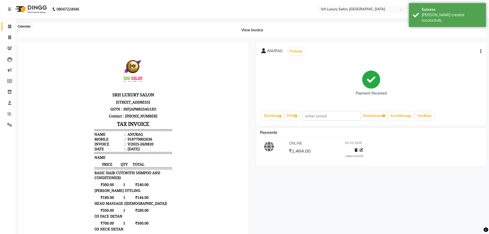
click at [9, 29] on span at bounding box center [9, 27] width 9 height 6
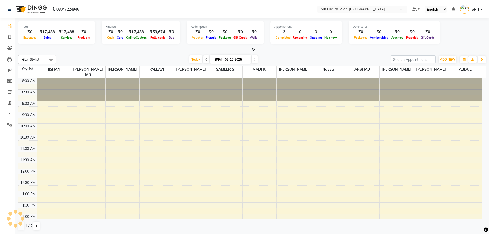
scroll to position [143, 0]
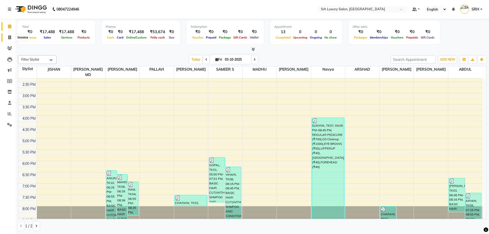
click at [7, 35] on span at bounding box center [9, 38] width 9 height 6
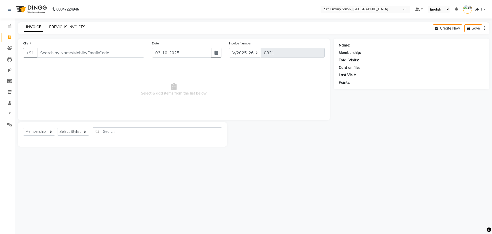
click at [66, 26] on link "PREVIOUS INVOICES" at bounding box center [67, 27] width 36 height 5
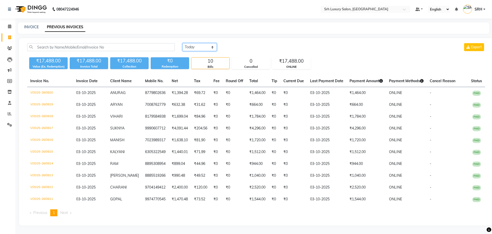
click at [201, 46] on select "[DATE] [DATE] Custom Range" at bounding box center [200, 47] width 34 height 8
click at [183, 43] on select "[DATE] [DATE] Custom Range" at bounding box center [200, 47] width 34 height 8
click at [254, 47] on input "03-10-2025" at bounding box center [242, 47] width 36 height 7
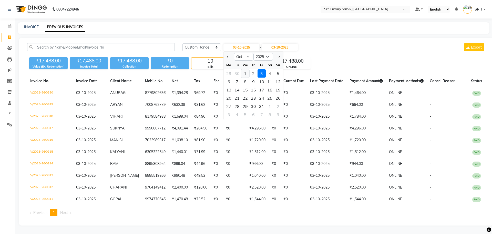
click at [246, 72] on div "1" at bounding box center [245, 73] width 8 height 8
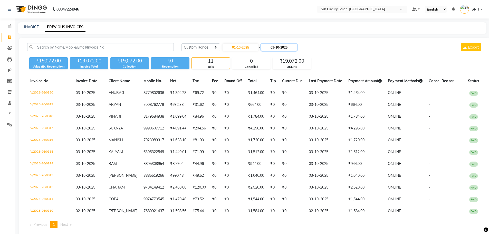
click at [283, 47] on input "03-10-2025" at bounding box center [279, 47] width 36 height 7
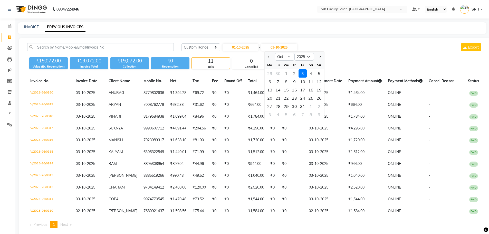
click at [301, 73] on div "3" at bounding box center [302, 73] width 8 height 8
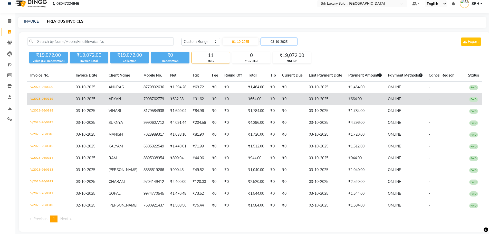
scroll to position [11, 0]
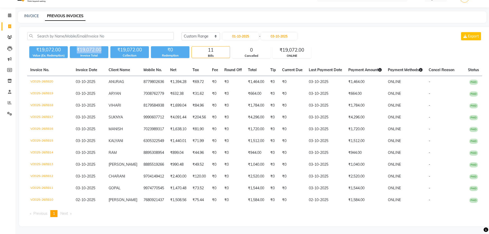
drag, startPoint x: 77, startPoint y: 48, endPoint x: 106, endPoint y: 51, distance: 28.8
click at [106, 51] on div "₹19,072.00" at bounding box center [89, 49] width 38 height 7
click at [8, 16] on icon at bounding box center [9, 15] width 3 height 4
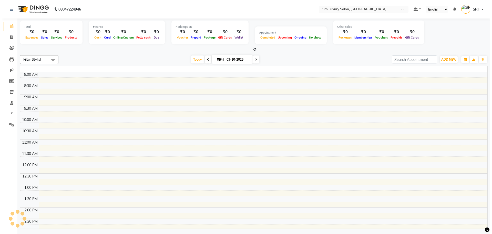
scroll to position [143, 0]
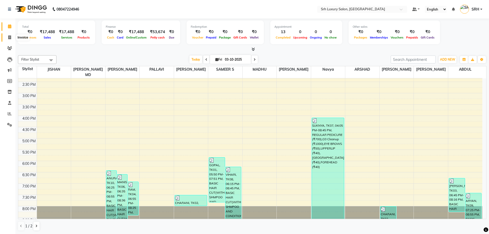
click at [10, 40] on span at bounding box center [9, 38] width 9 height 6
